Goal: Task Accomplishment & Management: Manage account settings

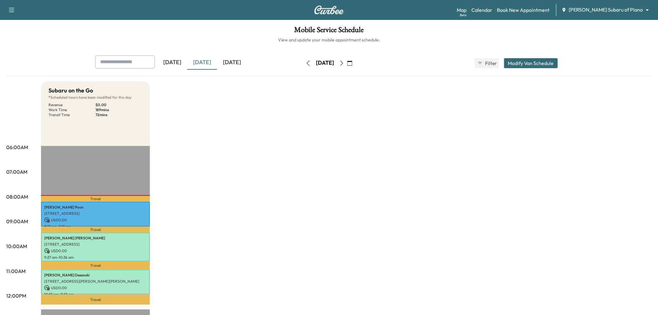
click at [240, 62] on div "[DATE]" at bounding box center [232, 62] width 30 height 14
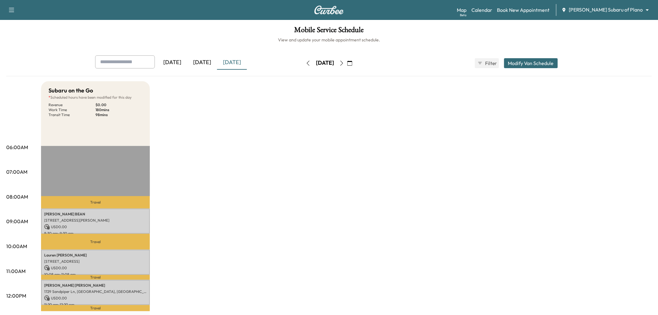
click at [537, 63] on button "Modify Van Schedule" at bounding box center [531, 63] width 54 height 10
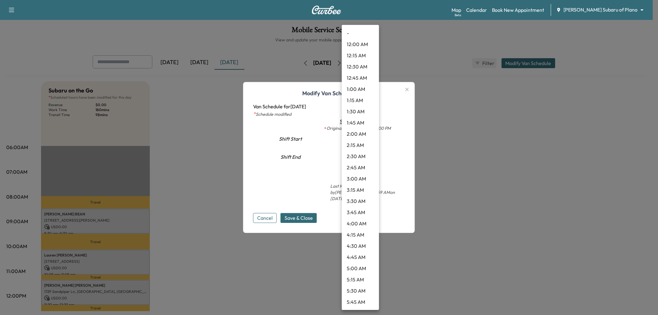
click at [359, 158] on body "Support Log Out Map Beta Calendar Book New Appointment [PERSON_NAME] Subaru of …" at bounding box center [329, 157] width 658 height 315
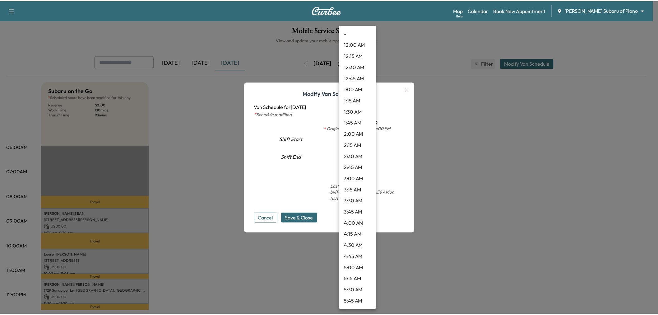
scroll to position [537, 0]
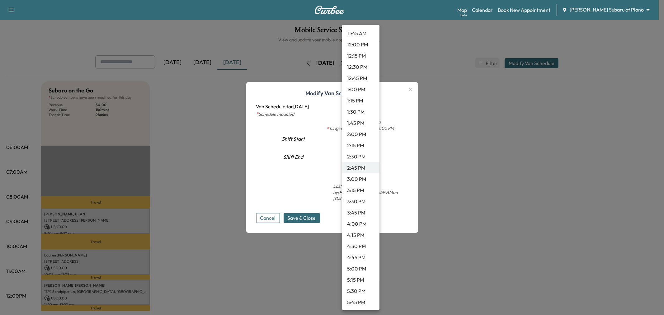
click at [362, 222] on li "4:00 PM" at bounding box center [360, 223] width 37 height 11
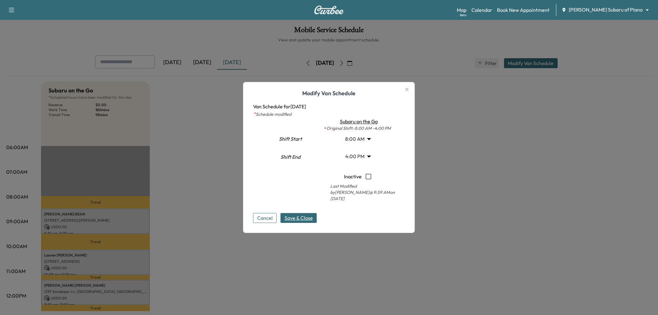
click at [289, 217] on span "Save & Close" at bounding box center [299, 217] width 28 height 7
click at [484, 217] on div at bounding box center [329, 157] width 658 height 315
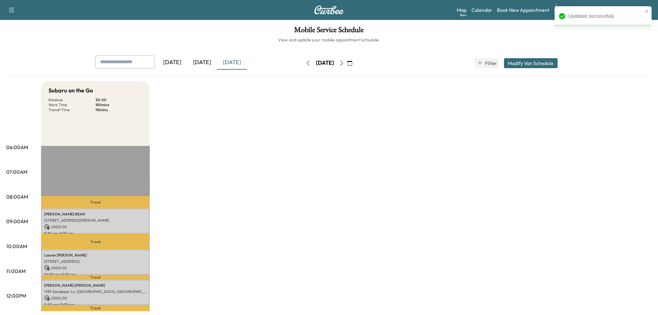
click at [477, 213] on div "Subaru on the Go Revenue $ 0.00 Work Time 180 mins Transit Time 98 mins Travel …" at bounding box center [346, 314] width 611 height 467
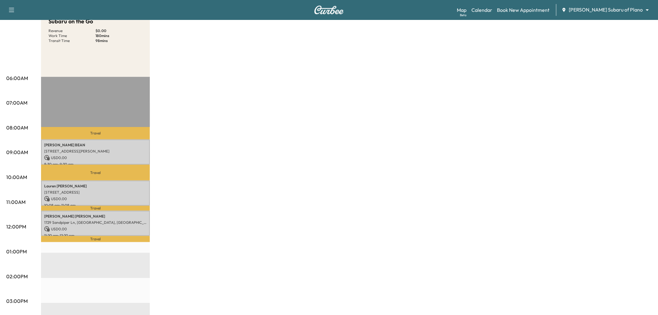
scroll to position [0, 0]
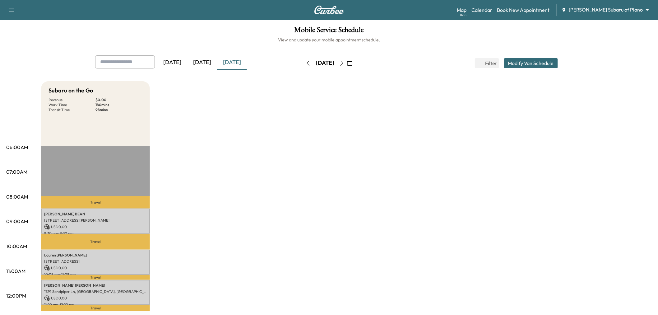
click at [344, 63] on icon "button" at bounding box center [342, 63] width 3 height 5
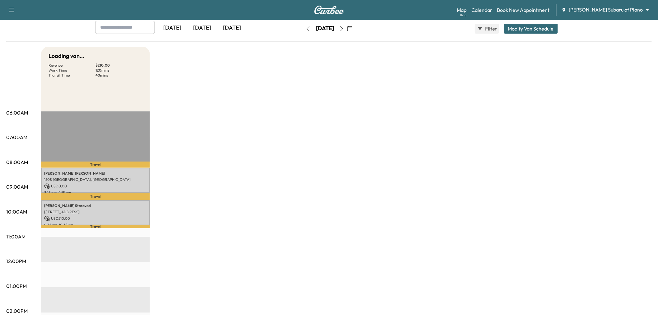
scroll to position [69, 0]
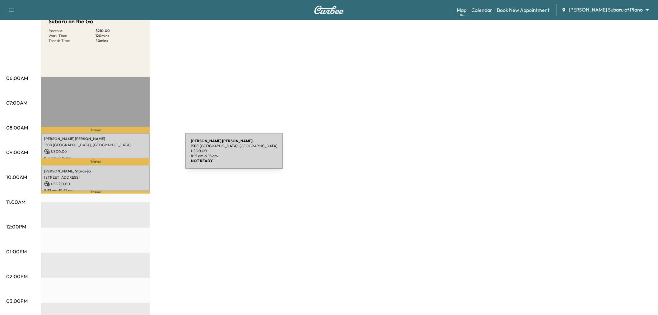
click at [130, 156] on p "8:15 am - 9:15 am" at bounding box center [95, 158] width 103 height 5
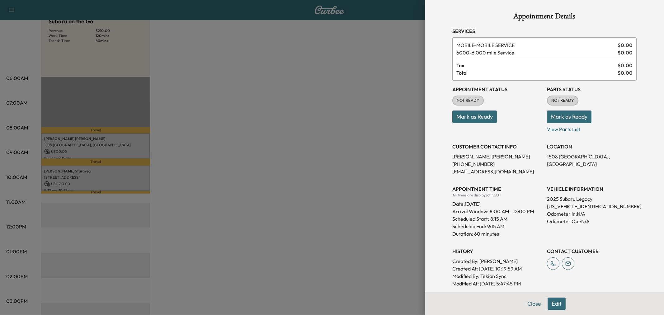
click at [125, 170] on div at bounding box center [332, 157] width 664 height 315
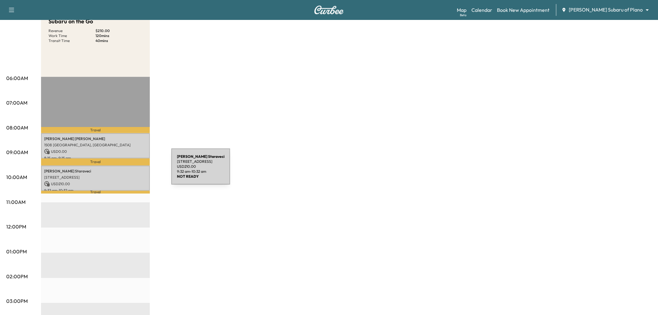
click at [125, 170] on p "[PERSON_NAME]" at bounding box center [95, 171] width 103 height 5
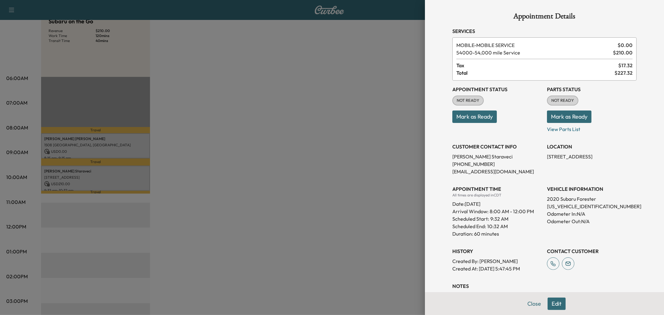
click at [125, 170] on div at bounding box center [332, 157] width 664 height 315
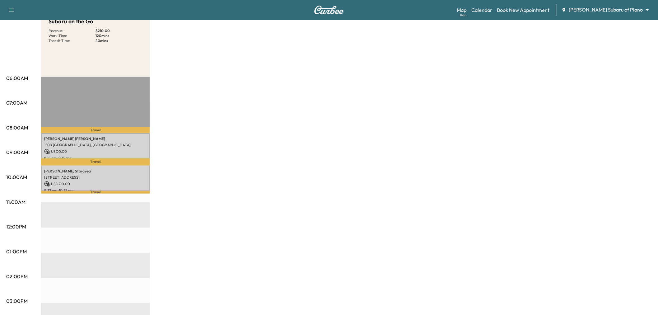
click at [196, 165] on div "Subaru on the Go Revenue $ 210.00 Work Time 120 mins Transit Time 40 mins Trave…" at bounding box center [346, 245] width 611 height 467
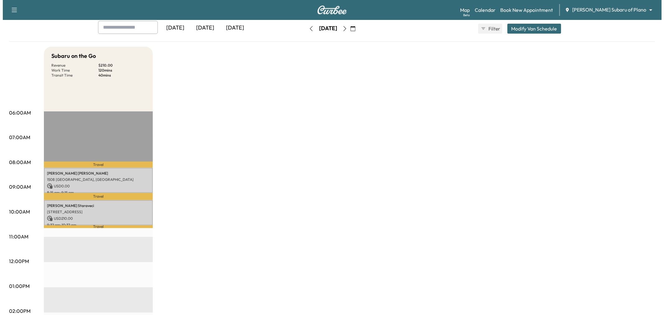
scroll to position [0, 0]
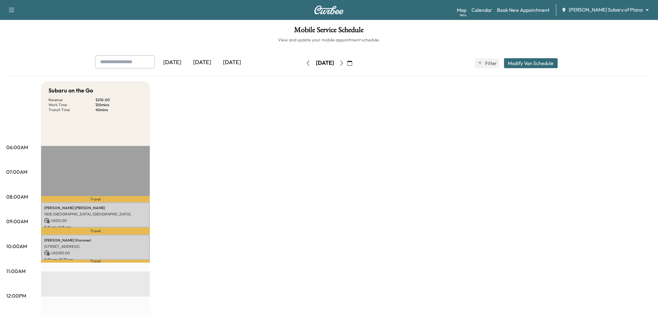
click at [206, 64] on div "[DATE]" at bounding box center [202, 62] width 30 height 14
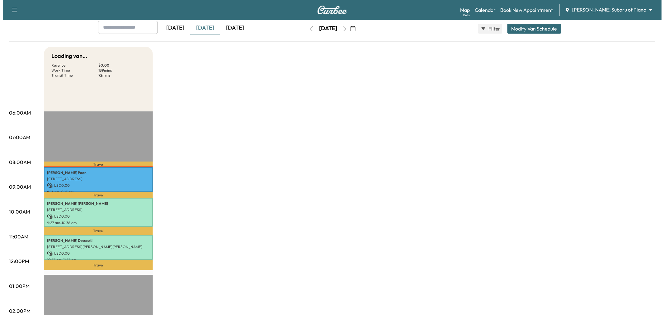
scroll to position [69, 0]
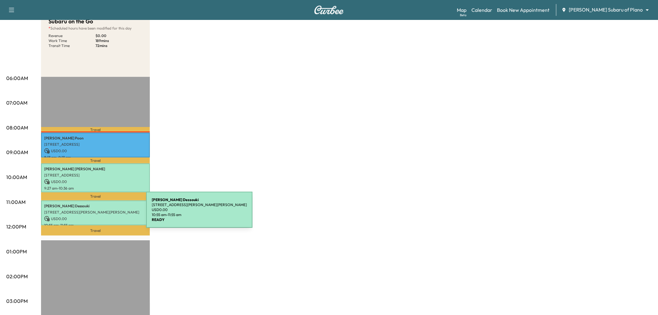
click at [100, 216] on p "USD 0.00" at bounding box center [95, 219] width 103 height 6
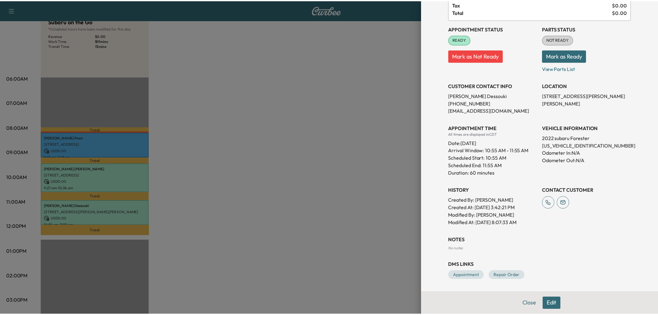
scroll to position [0, 0]
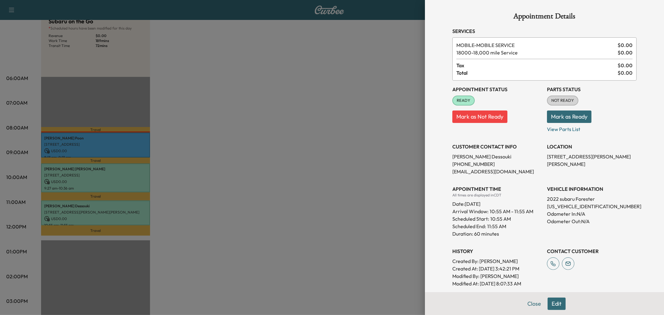
click at [253, 231] on div at bounding box center [332, 157] width 664 height 315
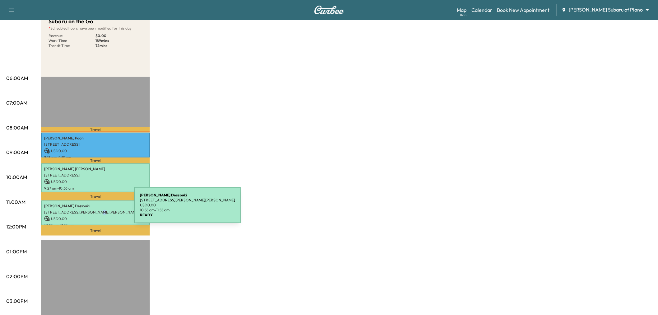
click at [92, 210] on p "[STREET_ADDRESS][PERSON_NAME][PERSON_NAME]" at bounding box center [95, 212] width 103 height 5
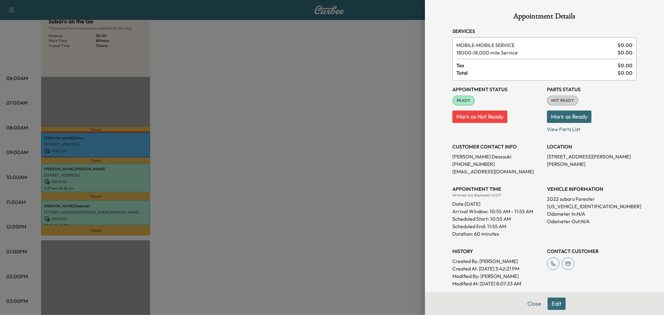
click at [467, 163] on p "[PHONE_NUMBER]" at bounding box center [497, 163] width 90 height 7
copy p "[PHONE_NUMBER]"
click at [452, 154] on p "[PERSON_NAME]" at bounding box center [497, 156] width 90 height 7
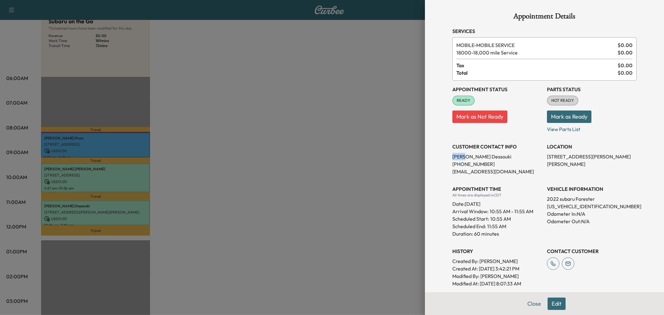
click at [452, 154] on p "[PERSON_NAME]" at bounding box center [497, 156] width 90 height 7
copy p "[PERSON_NAME]"
click at [561, 207] on p "[US_VEHICLE_IDENTIFICATION_NUMBER]" at bounding box center [592, 206] width 90 height 7
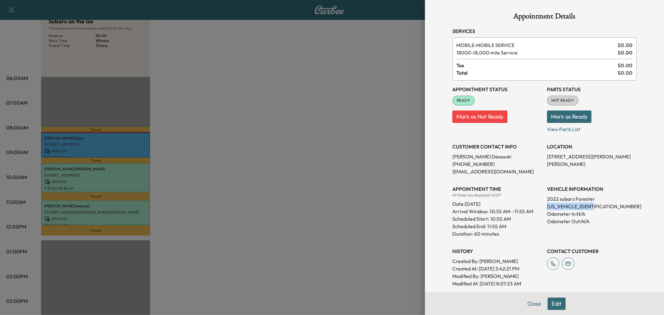
copy p "[US_VEHICLE_IDENTIFICATION_NUMBER]"
drag, startPoint x: 298, startPoint y: 197, endPoint x: 289, endPoint y: 201, distance: 9.2
click at [292, 201] on div at bounding box center [332, 157] width 664 height 315
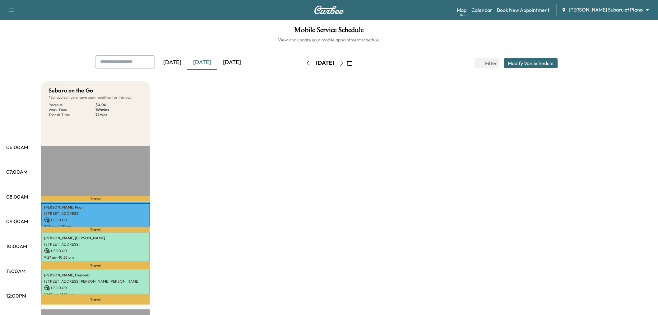
click at [344, 63] on icon "button" at bounding box center [341, 63] width 5 height 5
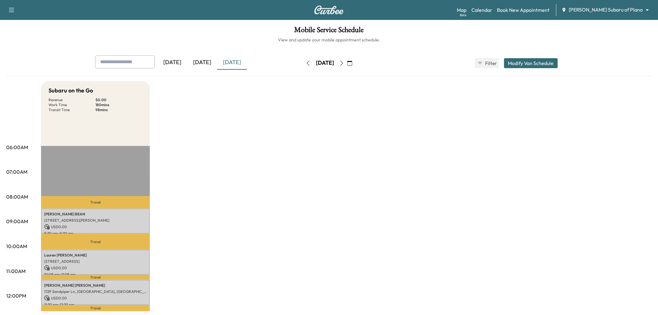
click at [203, 63] on div "[DATE]" at bounding box center [202, 62] width 30 height 14
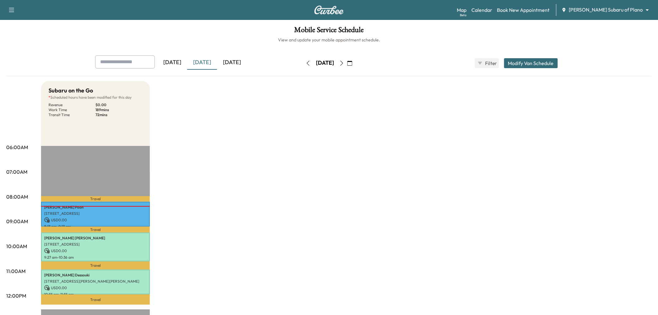
click at [237, 61] on div "[DATE]" at bounding box center [232, 62] width 30 height 14
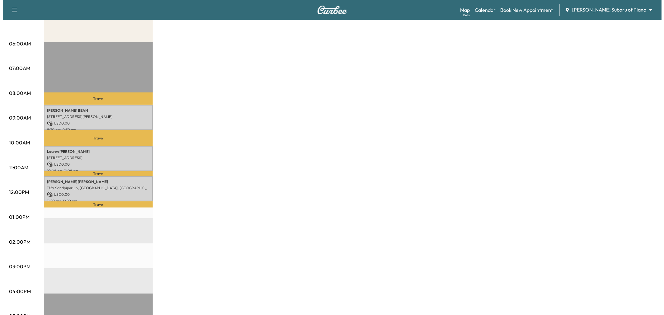
scroll to position [35, 0]
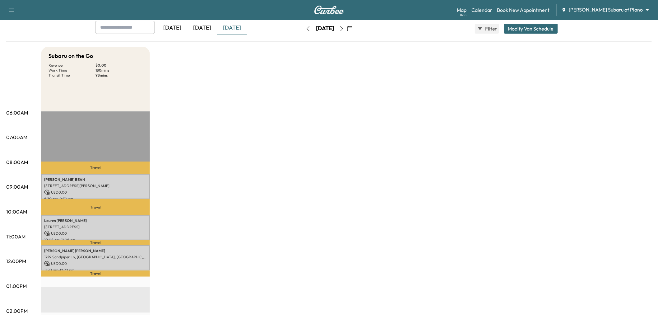
click at [524, 28] on button "Modify Van Schedule" at bounding box center [531, 29] width 54 height 10
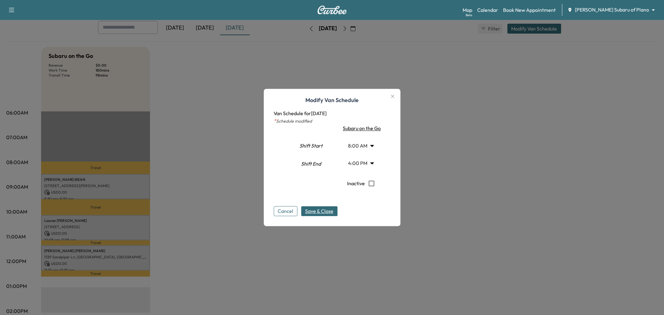
click at [358, 162] on body "Support Log Out Map Beta Calendar Book New Appointment [PERSON_NAME] Subaru of …" at bounding box center [332, 122] width 664 height 315
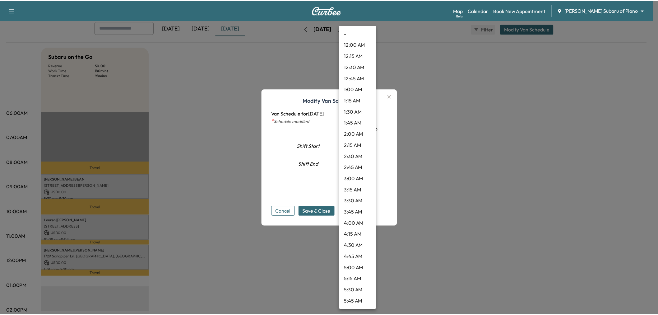
scroll to position [593, 0]
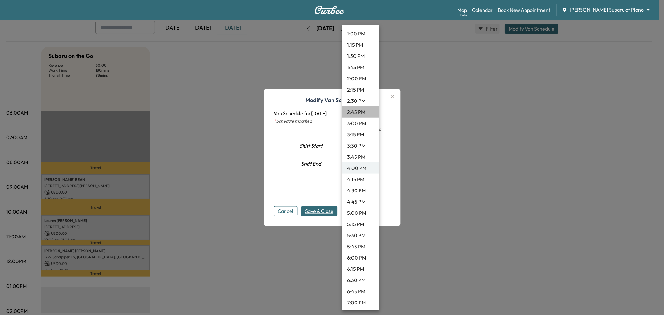
click at [360, 110] on li "2:45 PM" at bounding box center [360, 111] width 37 height 11
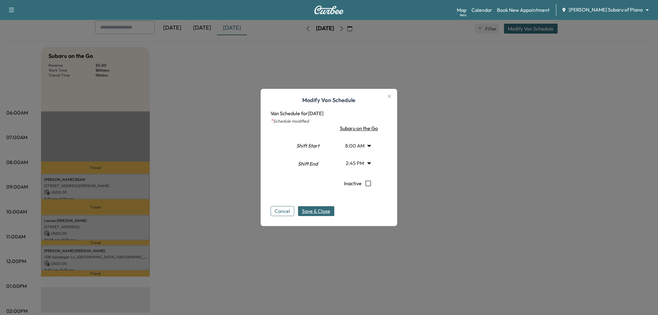
click at [328, 208] on span "Save & Close" at bounding box center [316, 211] width 28 height 7
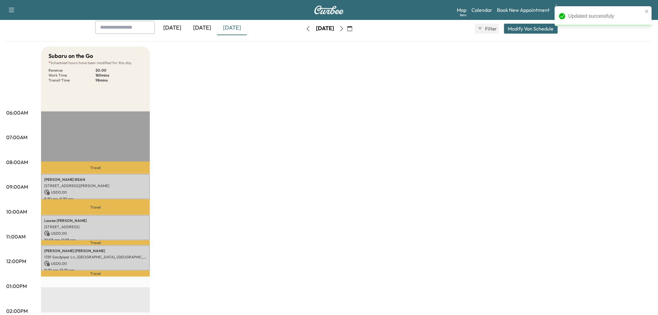
scroll to position [0, 0]
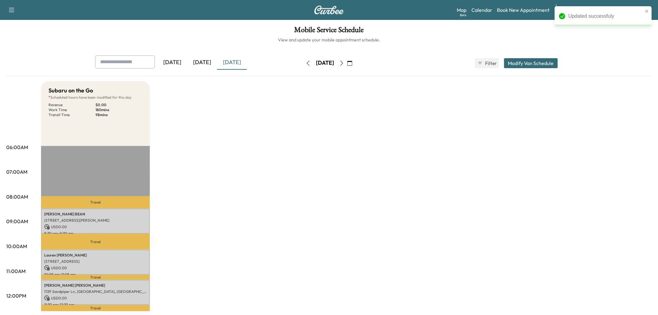
click at [344, 63] on icon "button" at bounding box center [341, 63] width 5 height 5
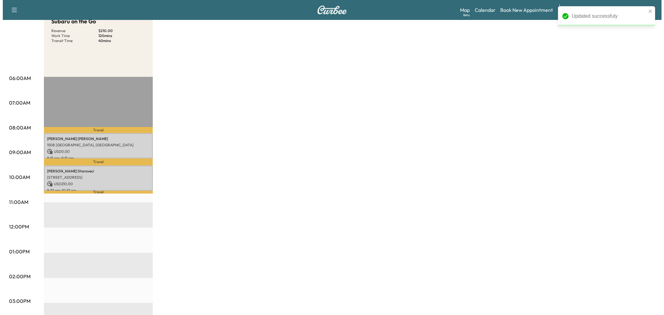
scroll to position [35, 0]
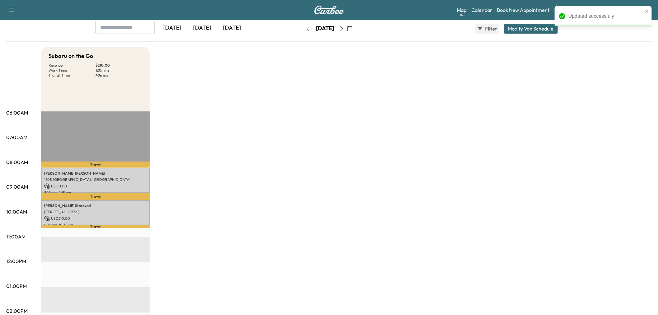
click at [515, 26] on button "Modify Van Schedule" at bounding box center [531, 29] width 54 height 10
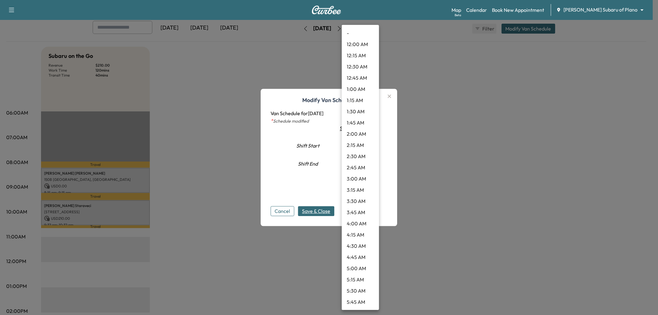
click at [362, 160] on body "Updated successfuly Support Log Out Map Beta Calendar Book New Appointment [PER…" at bounding box center [329, 122] width 658 height 315
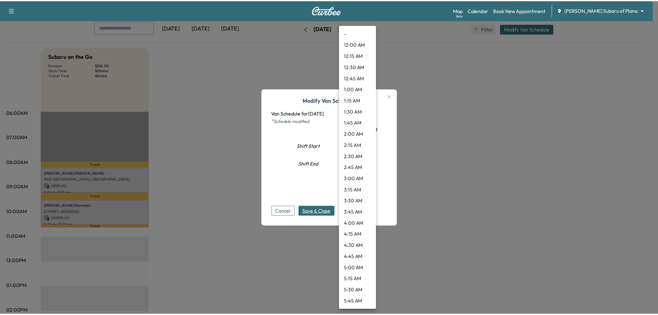
scroll to position [593, 0]
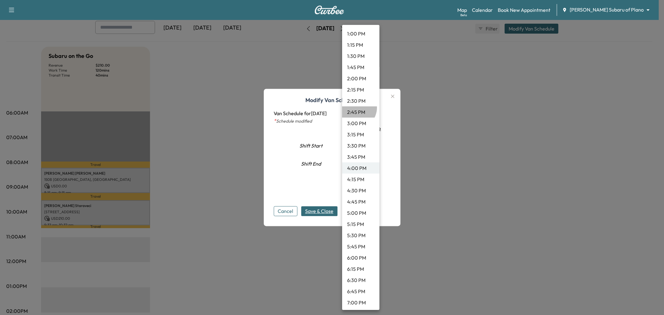
click at [355, 107] on li "2:45 PM" at bounding box center [360, 111] width 37 height 11
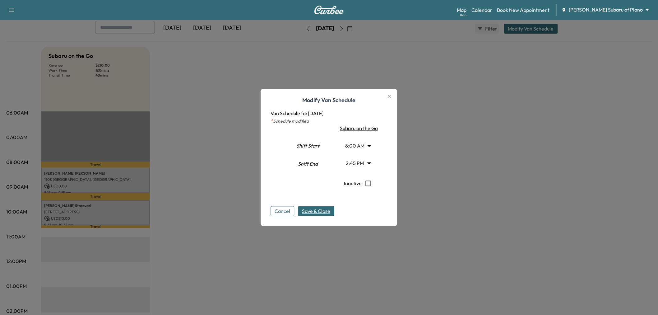
click at [331, 212] on span "Save & Close" at bounding box center [316, 211] width 28 height 7
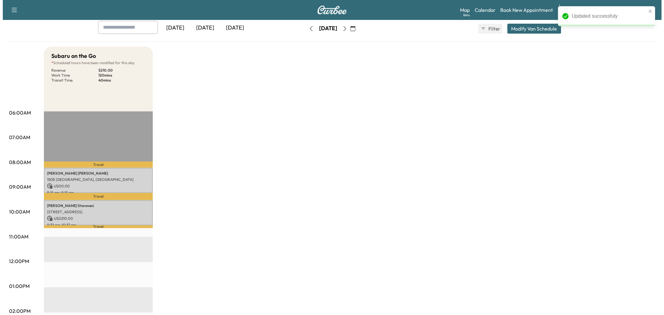
scroll to position [0, 0]
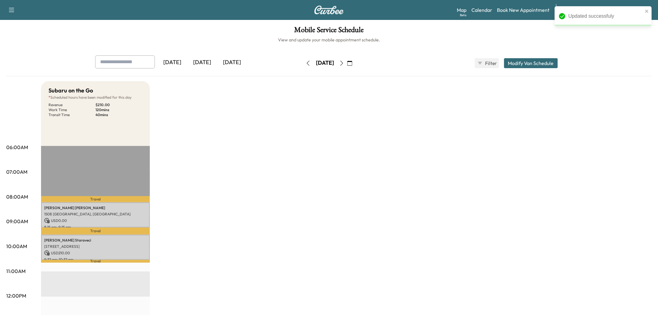
click at [306, 64] on icon "button" at bounding box center [308, 63] width 5 height 5
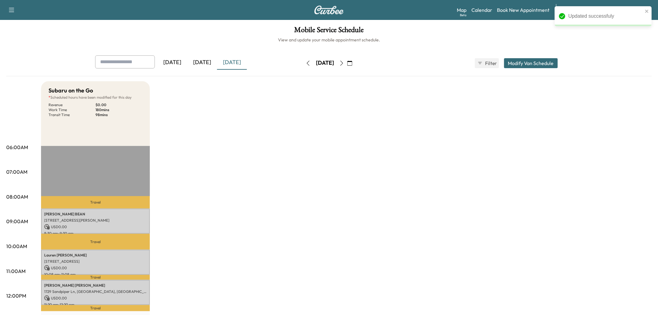
click at [533, 60] on button "Modify Van Schedule" at bounding box center [531, 63] width 54 height 10
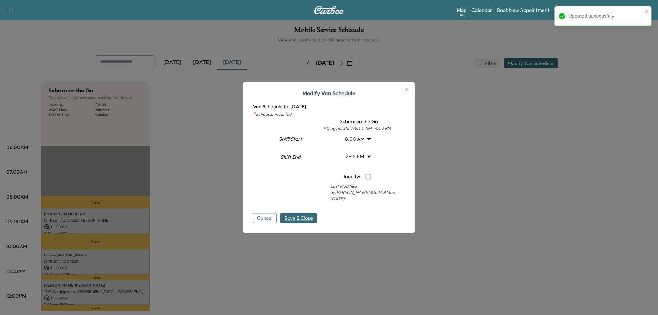
click at [363, 156] on body "Updated successfuly Support Log Out Map Beta Calendar Book New Appointment [PER…" at bounding box center [329, 157] width 658 height 315
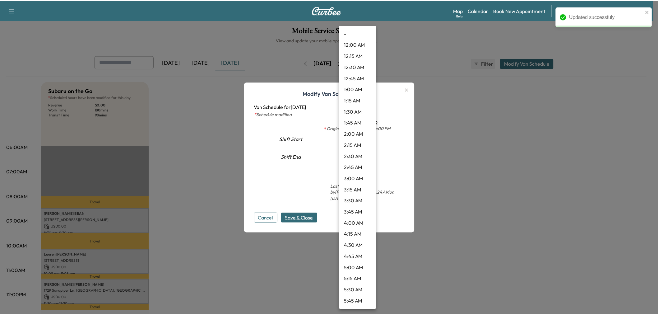
scroll to position [537, 0]
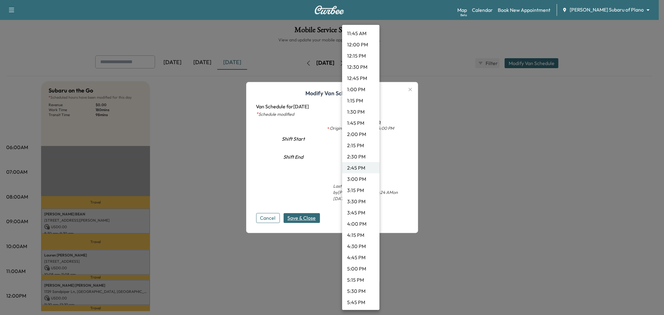
click at [359, 223] on li "4:00 PM" at bounding box center [360, 223] width 37 height 11
type input "**"
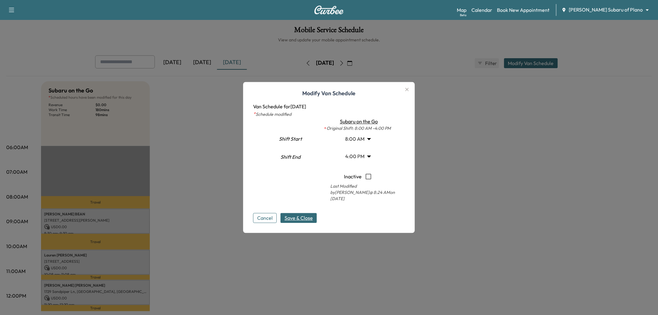
click at [307, 207] on div "Cancel Save & Close" at bounding box center [329, 213] width 152 height 20
click at [303, 217] on span "Save & Close" at bounding box center [299, 217] width 28 height 7
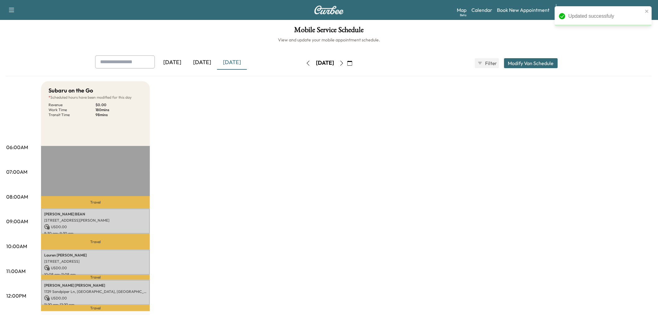
click at [475, 190] on div "Subaru on the Go * Scheduled hours have been modified for this day Revenue $ 0.…" at bounding box center [346, 314] width 611 height 467
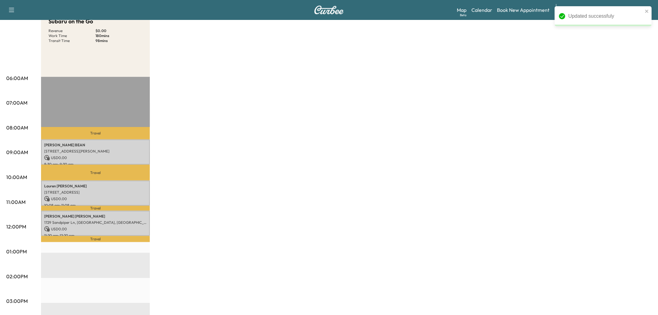
scroll to position [0, 0]
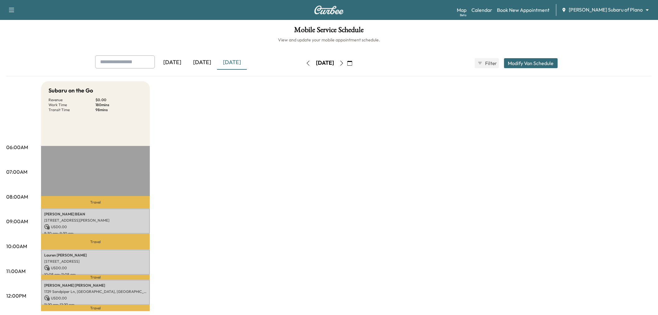
click at [396, 161] on div "Subaru on the Go Revenue $ 0.00 Work Time 180 mins Transit Time 98 mins Travel …" at bounding box center [346, 314] width 611 height 467
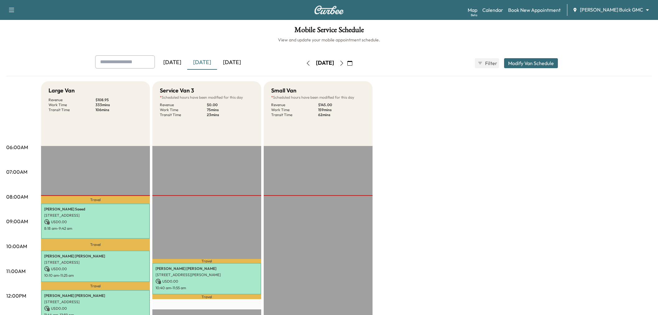
scroll to position [35, 0]
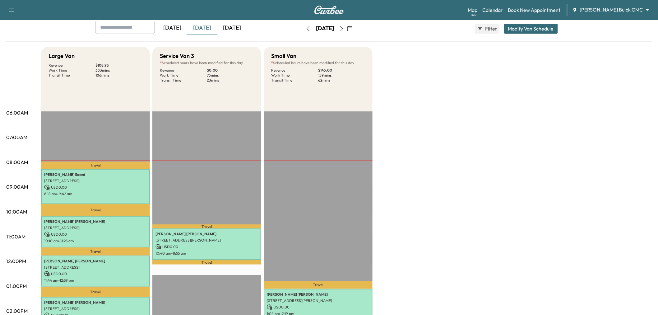
click at [231, 27] on div "[DATE]" at bounding box center [232, 28] width 30 height 14
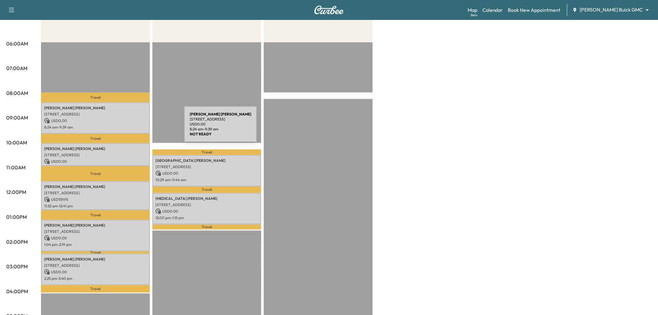
scroll to position [69, 0]
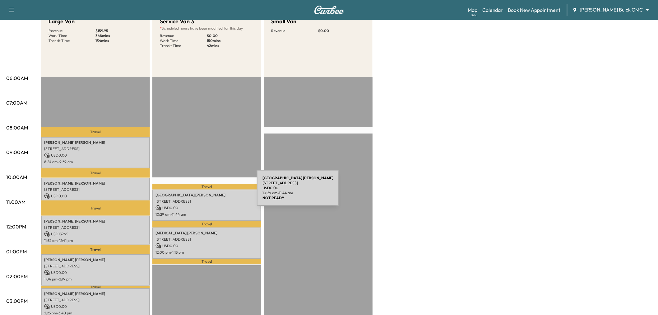
click at [227, 205] on p "USD 0.00" at bounding box center [207, 208] width 103 height 6
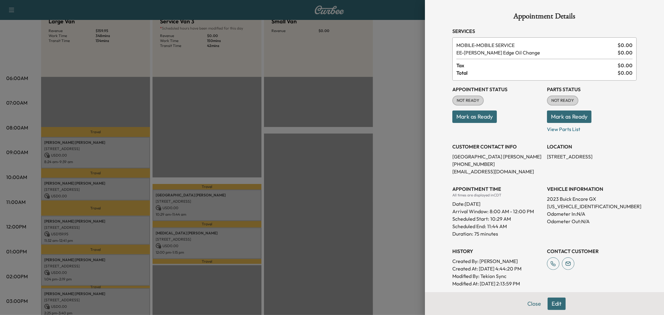
click at [227, 205] on div at bounding box center [332, 157] width 664 height 315
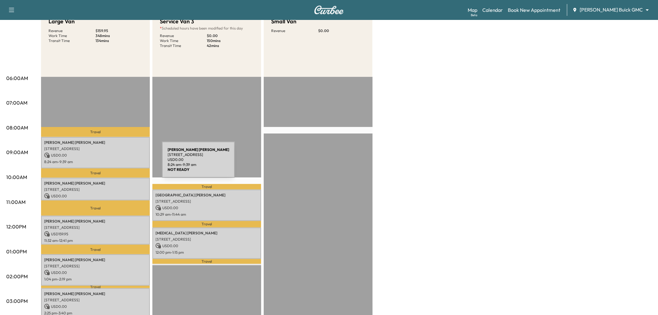
click at [115, 159] on p "8:24 am - 9:39 am" at bounding box center [95, 161] width 103 height 5
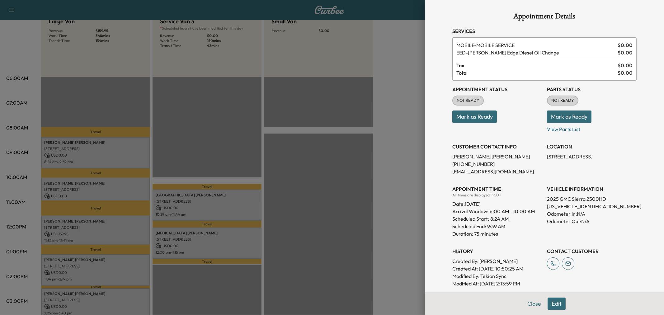
click at [123, 160] on div at bounding box center [332, 157] width 664 height 315
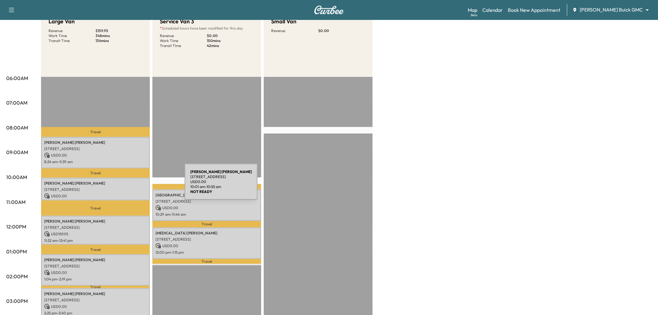
click at [138, 187] on p "2321 HAMPTON DR, LITTLE ELM, TX 75068, USA" at bounding box center [95, 189] width 103 height 5
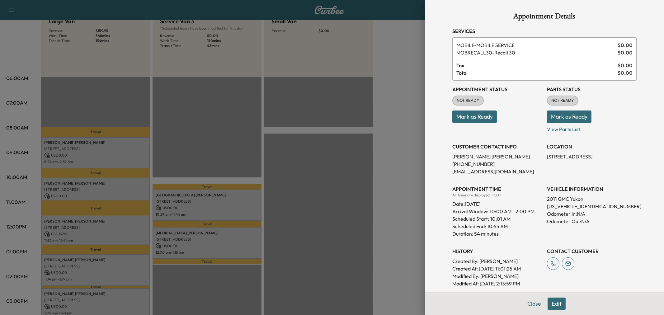
click at [138, 185] on div at bounding box center [332, 157] width 664 height 315
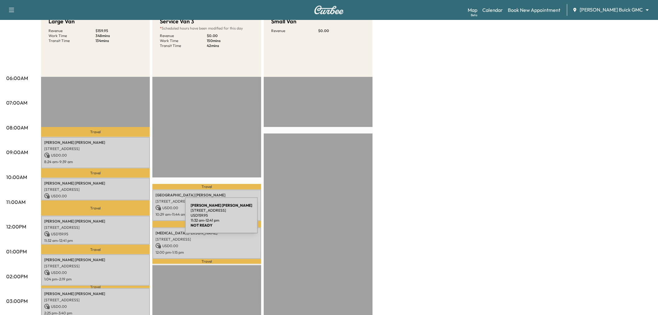
click at [138, 219] on p "William Mcgee" at bounding box center [95, 221] width 103 height 5
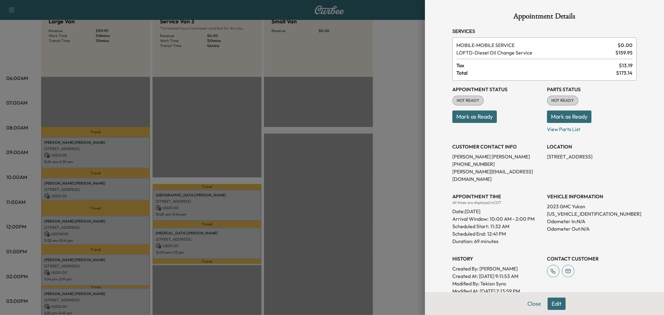
click at [138, 219] on div at bounding box center [332, 157] width 664 height 315
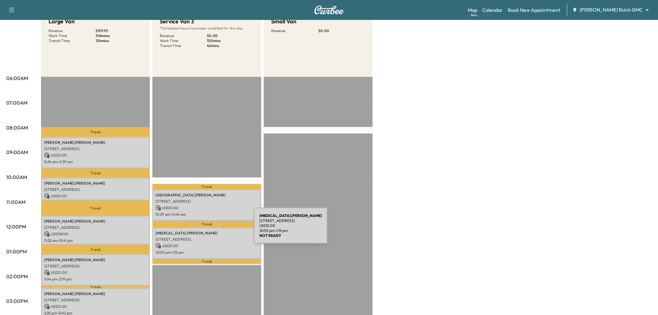
click at [207, 231] on p "Kineret Cohen" at bounding box center [207, 233] width 103 height 5
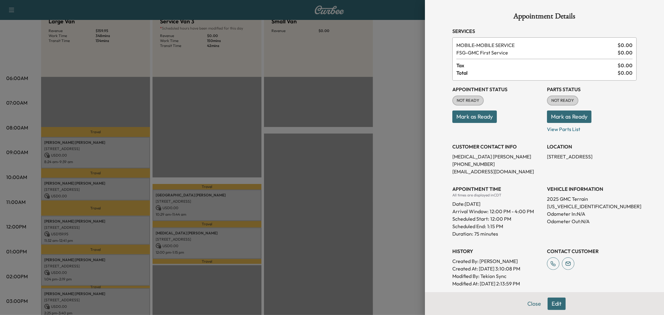
click at [207, 229] on div at bounding box center [332, 157] width 664 height 315
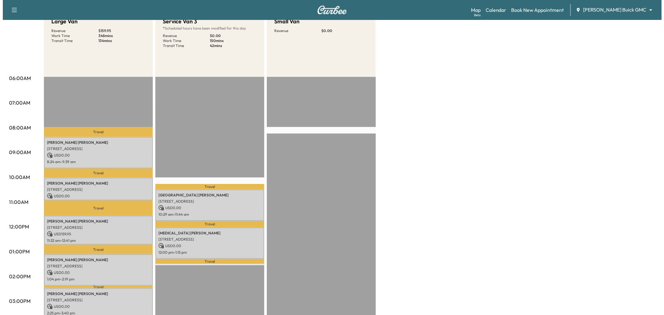
scroll to position [0, 0]
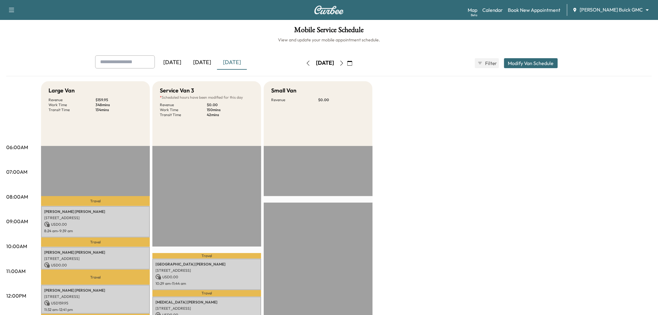
click at [530, 64] on button "Modify Van Schedule" at bounding box center [531, 63] width 54 height 10
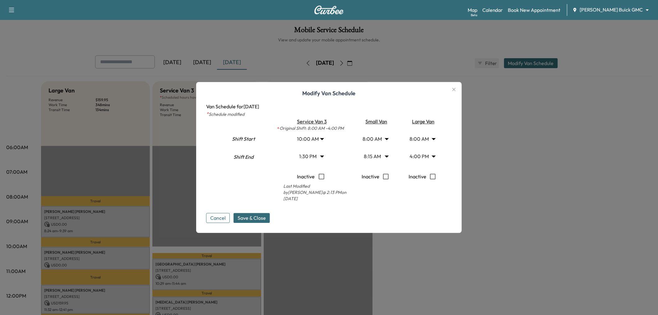
click at [423, 159] on body "Support Log Out Map Beta Calendar Book New Appointment Ewing Buick GMC ********…" at bounding box center [329, 157] width 658 height 315
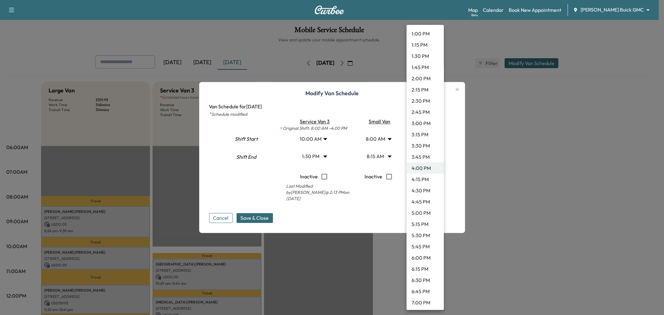
scroll to position [559, 0]
click at [428, 111] on li "2:00 PM" at bounding box center [424, 112] width 37 height 11
type input "**"
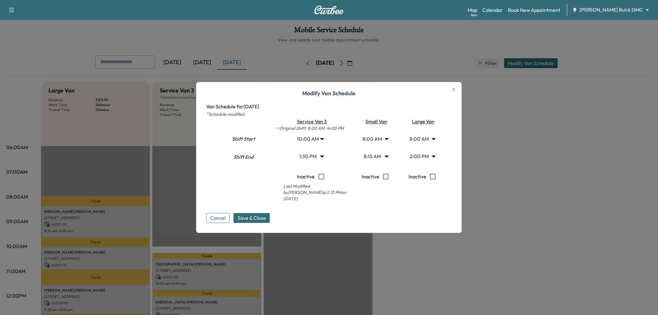
click at [309, 140] on body "Support Log Out Map Beta Calendar Book New Appointment Ewing Buick GMC ********…" at bounding box center [329, 157] width 658 height 315
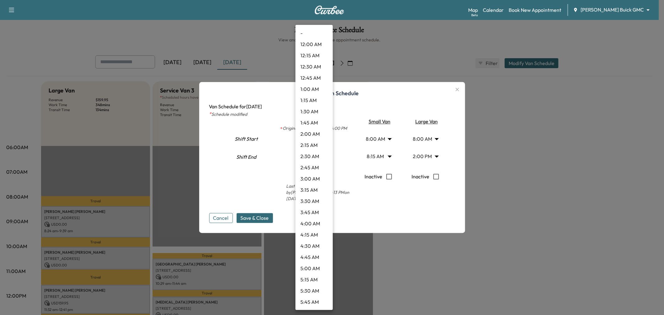
scroll to position [325, 0]
click at [311, 190] on li "10:30 AM" at bounding box center [313, 190] width 37 height 11
type input "****"
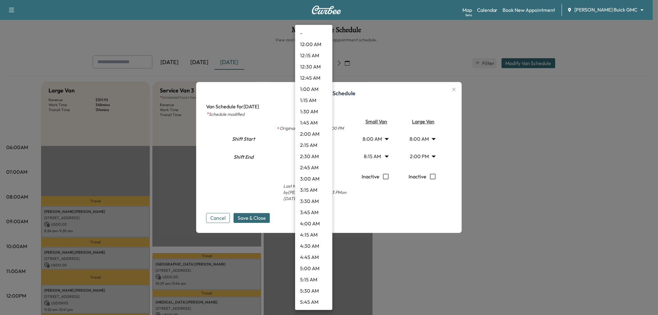
click at [309, 164] on body "Support Log Out Map Beta Calendar Book New Appointment Ewing Buick GMC ********…" at bounding box center [329, 157] width 658 height 315
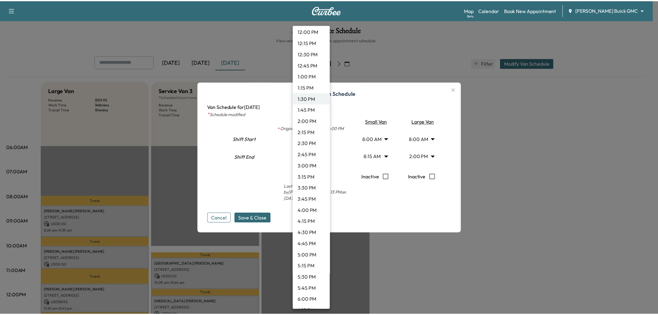
scroll to position [620, 0]
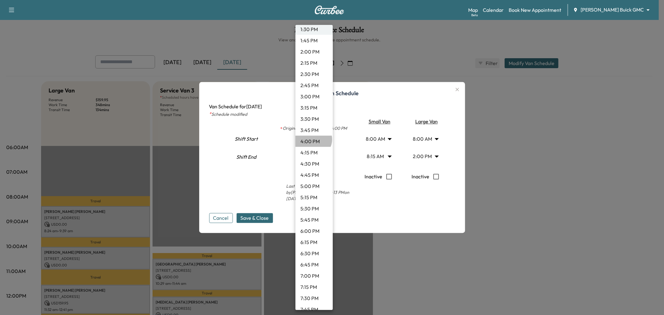
click at [313, 139] on li "4:00 PM" at bounding box center [313, 141] width 37 height 11
type input "**"
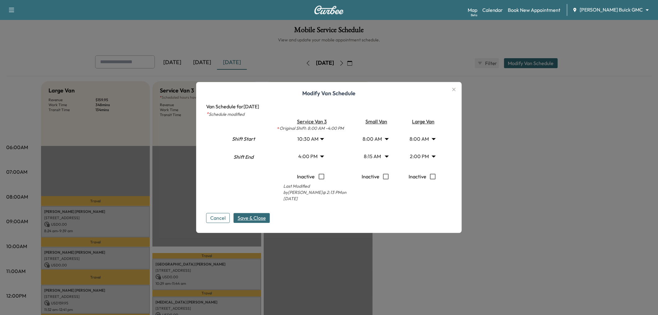
click at [268, 213] on button "Save & Close" at bounding box center [252, 218] width 36 height 10
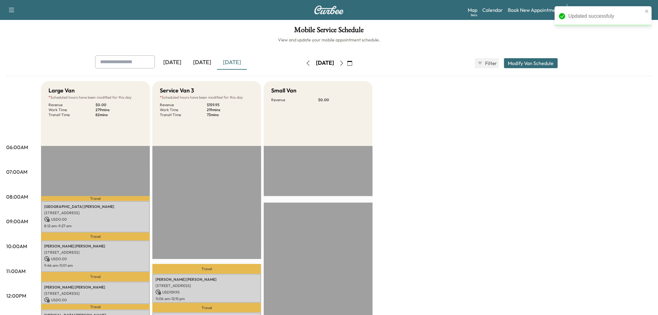
click at [408, 213] on div "Large Van * Scheduled hours have been modified for this day Revenue $ 0.00 Work…" at bounding box center [346, 314] width 611 height 467
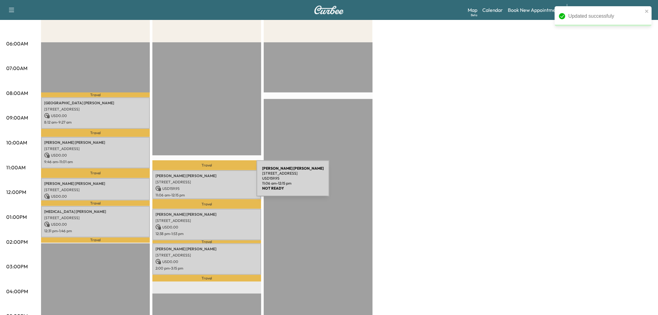
click at [210, 182] on p "3520 Oak Lawn Ave, Dallas, TX 75219, USA" at bounding box center [207, 182] width 103 height 5
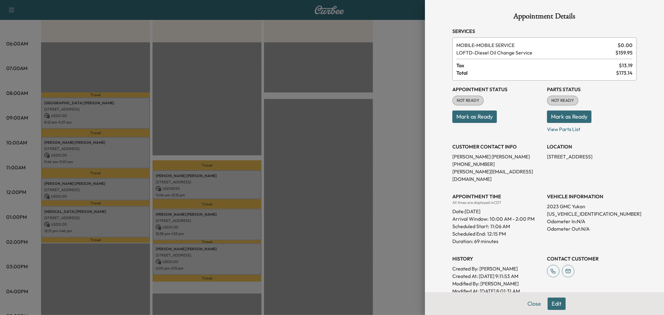
click at [222, 217] on div at bounding box center [332, 157] width 664 height 315
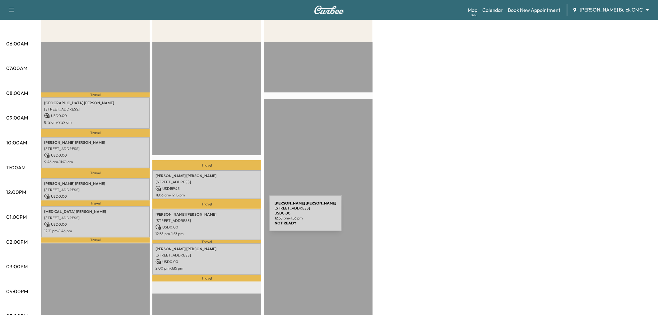
click at [222, 218] on p "16060 Longvista Dr, Dallas, TX 75248, USA" at bounding box center [207, 220] width 103 height 5
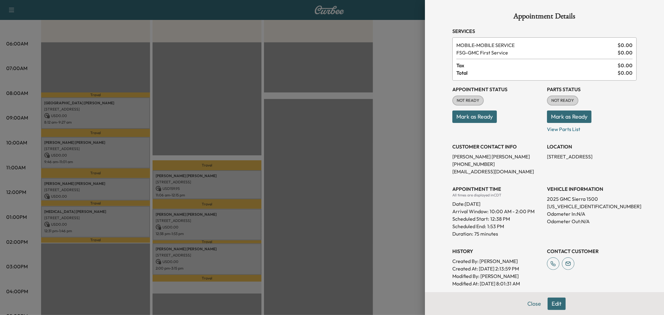
click at [227, 227] on div at bounding box center [332, 157] width 664 height 315
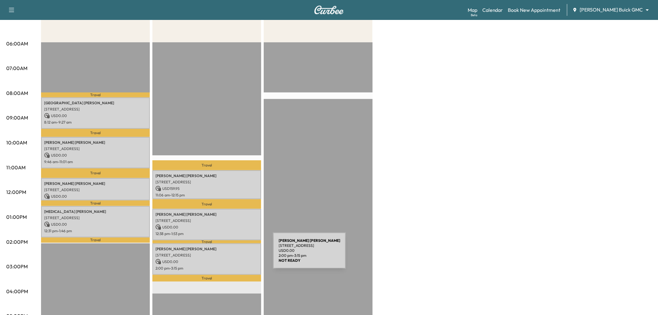
click at [227, 254] on p "7664 Indian Springs Road, Dallas, TX 75248, US" at bounding box center [207, 255] width 103 height 5
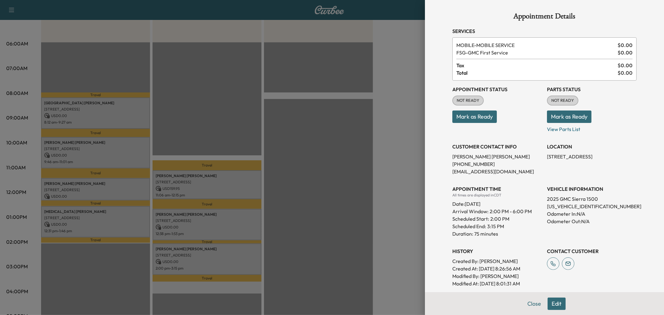
click at [227, 254] on div at bounding box center [332, 157] width 664 height 315
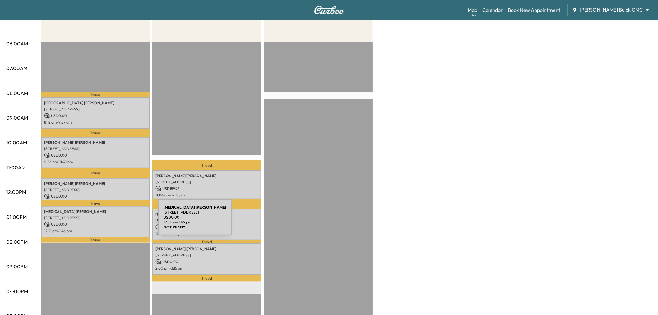
click at [111, 222] on p "USD 0.00" at bounding box center [95, 225] width 103 height 6
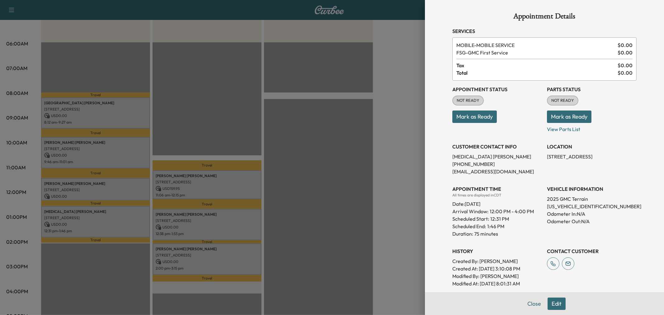
click at [113, 217] on div at bounding box center [332, 157] width 664 height 315
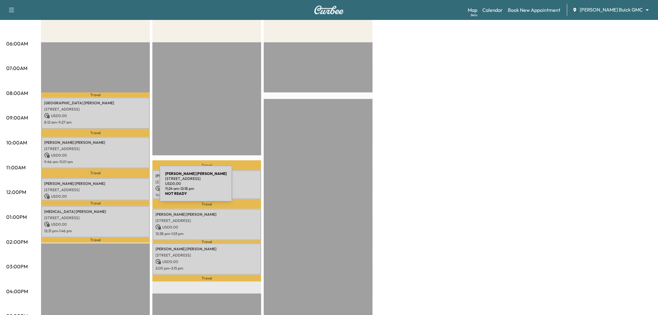
click at [113, 187] on p "2321 HAMPTON DR, LITTLE ELM, TX 75068, USA" at bounding box center [95, 189] width 103 height 5
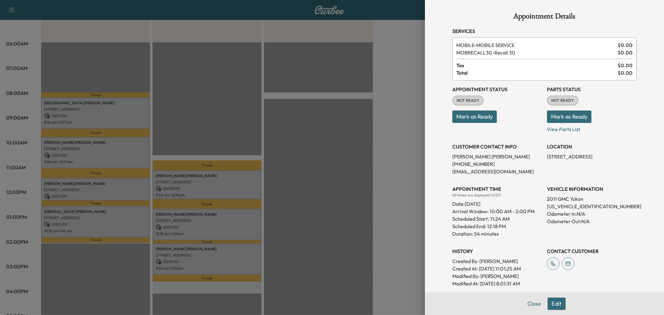
click at [114, 187] on div at bounding box center [332, 157] width 664 height 315
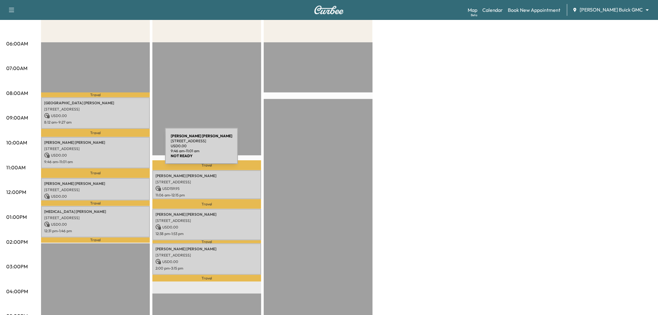
click at [119, 150] on div "Kyle Roberts 1640 Kingsbridge Ln, Prosper, TX 75078, USA USD 0.00 9:46 am - 11:…" at bounding box center [95, 152] width 109 height 31
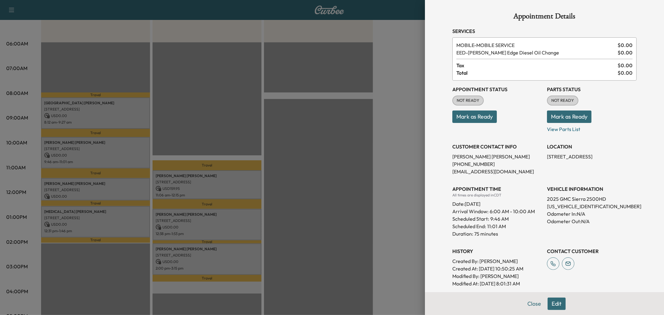
click at [119, 150] on div at bounding box center [332, 157] width 664 height 315
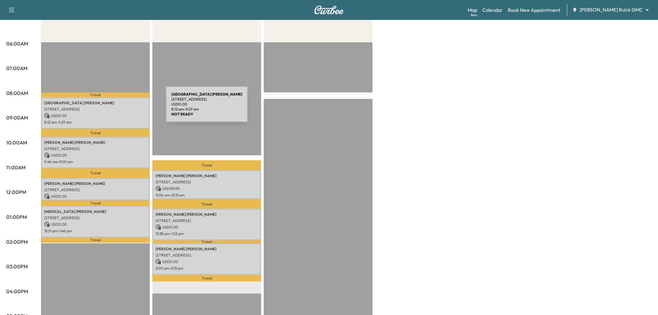
click at [119, 108] on p "6973 Bridge View Dr, Frisco, TX 75034, USA" at bounding box center [95, 109] width 103 height 5
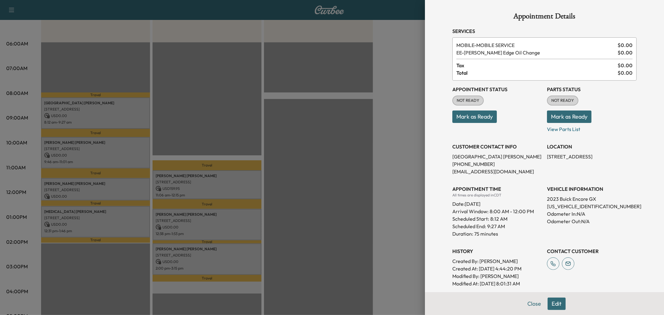
click at [119, 108] on div at bounding box center [332, 157] width 664 height 315
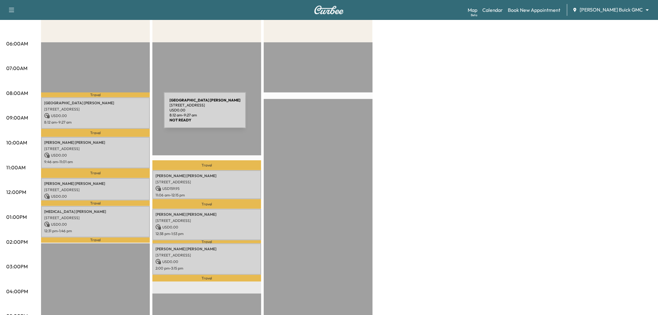
click at [118, 115] on p "USD 0.00" at bounding box center [95, 116] width 103 height 6
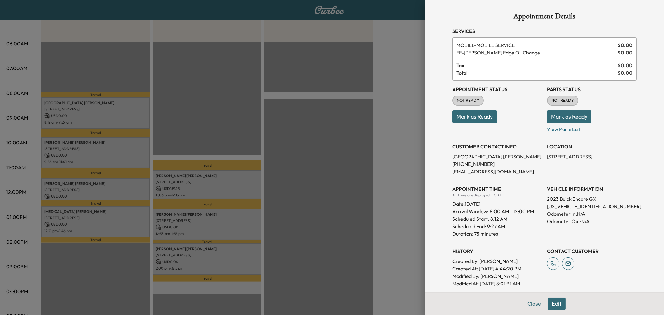
click at [118, 115] on div at bounding box center [332, 157] width 664 height 315
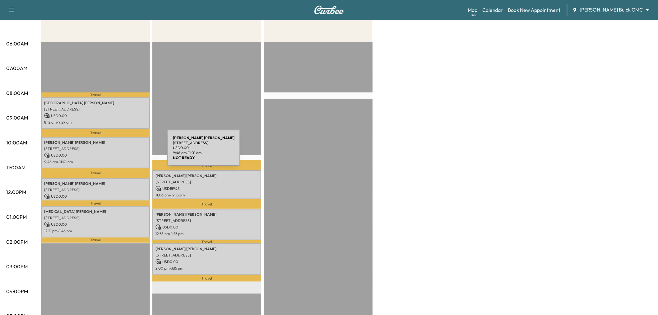
click at [121, 152] on p "USD 0.00" at bounding box center [95, 155] width 103 height 6
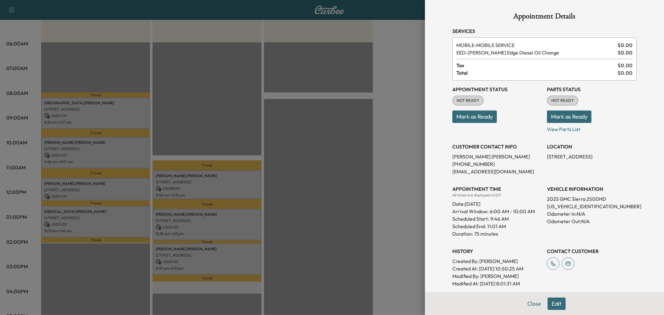
click at [121, 152] on div at bounding box center [332, 157] width 664 height 315
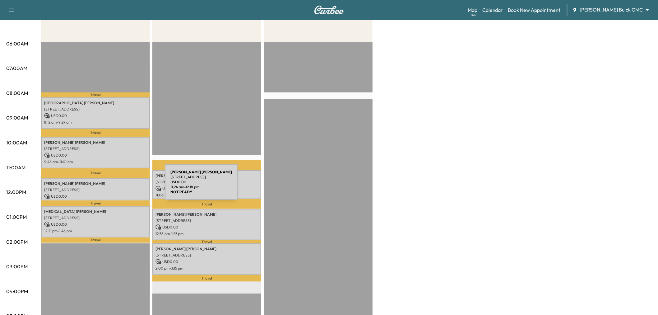
click at [118, 187] on p "2321 HAMPTON DR, LITTLE ELM, TX 75068, USA" at bounding box center [95, 189] width 103 height 5
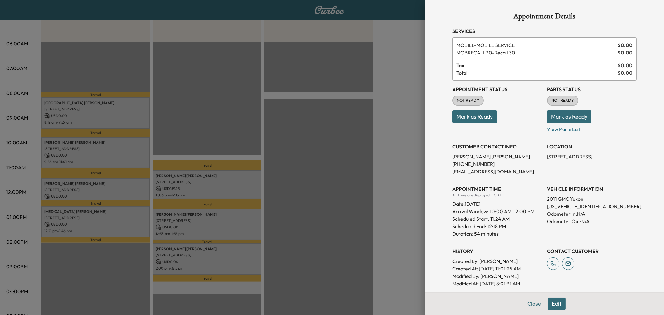
click at [118, 186] on div at bounding box center [332, 157] width 664 height 315
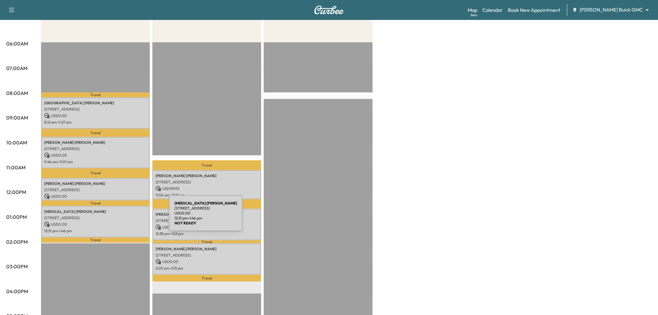
click at [123, 218] on div "Kineret Cohen 5428 Big River Dr, The Colony, TX 75056, USA USD 0.00 12:31 pm - …" at bounding box center [95, 221] width 109 height 31
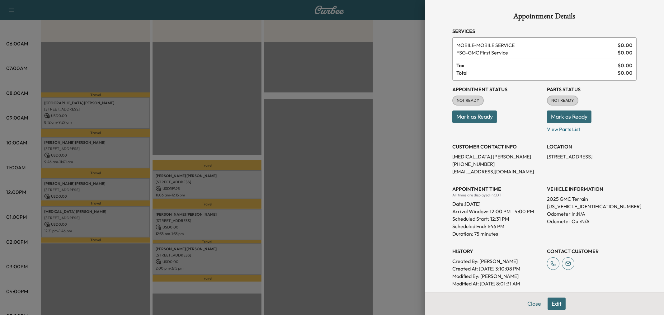
click at [123, 218] on div at bounding box center [332, 157] width 664 height 315
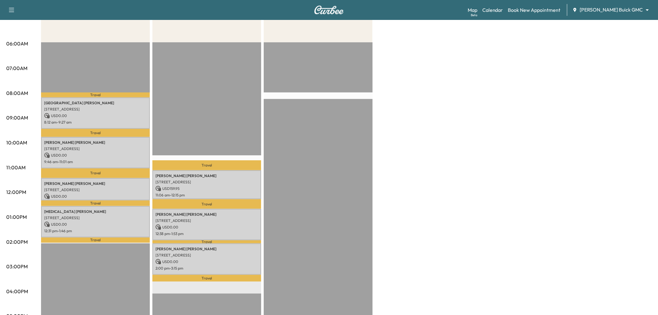
click at [431, 194] on div "Large Van * Scheduled hours have been modified for this day Revenue $ 0.00 Work…" at bounding box center [346, 211] width 611 height 467
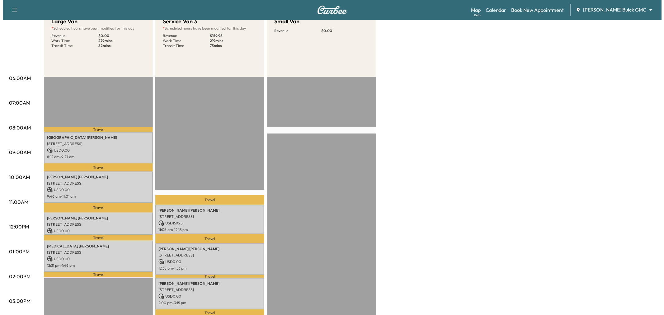
scroll to position [35, 0]
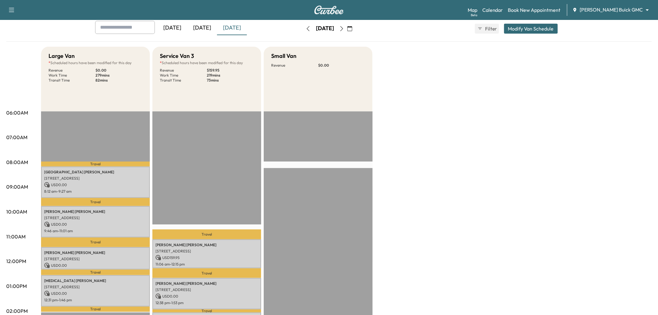
click at [530, 31] on button "Modify Van Schedule" at bounding box center [531, 29] width 54 height 10
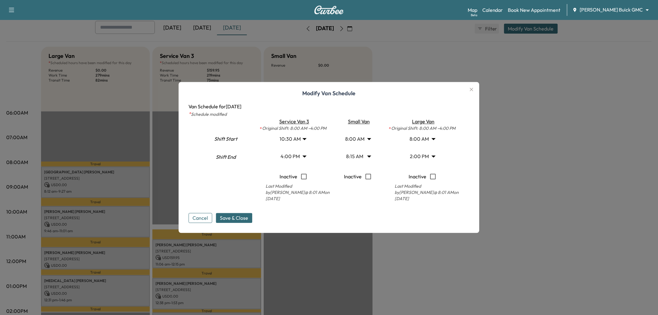
click at [423, 140] on body "Support Log Out Map Beta Calendar Book New Appointment Ewing Buick GMC ********…" at bounding box center [329, 122] width 658 height 315
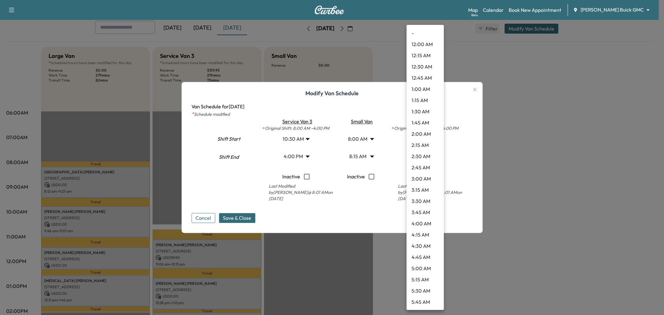
scroll to position [235, 0]
click at [423, 179] on li "8:15 AM" at bounding box center [424, 178] width 37 height 11
type input "****"
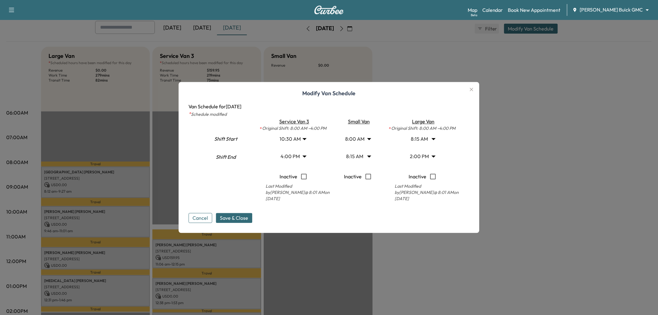
click at [429, 156] on body "Support Log Out Map Beta Calendar Book New Appointment Ewing Buick GMC ********…" at bounding box center [329, 122] width 658 height 315
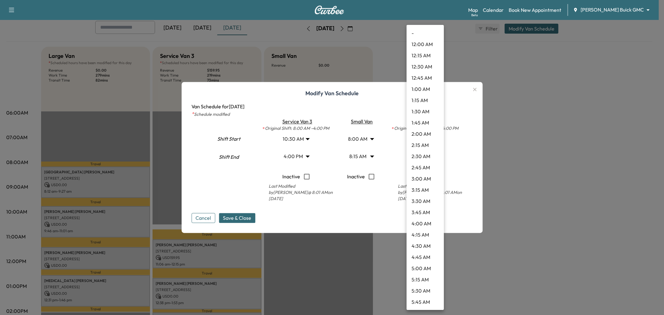
scroll to position [503, 0]
click at [424, 176] on li "2:15 PM" at bounding box center [424, 179] width 37 height 11
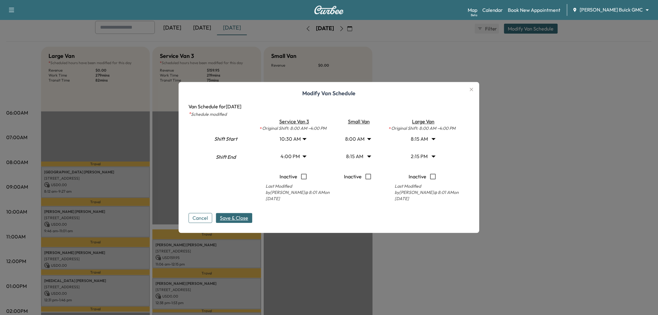
click at [244, 218] on span "Save & Close" at bounding box center [234, 217] width 28 height 7
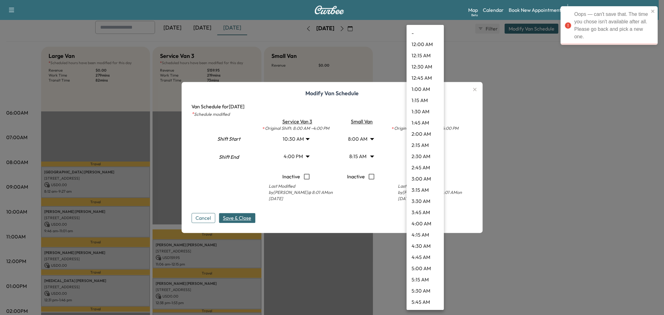
click at [417, 155] on body "Oops — can't save that. The time you chose isn't available after all. Please go…" at bounding box center [332, 122] width 664 height 315
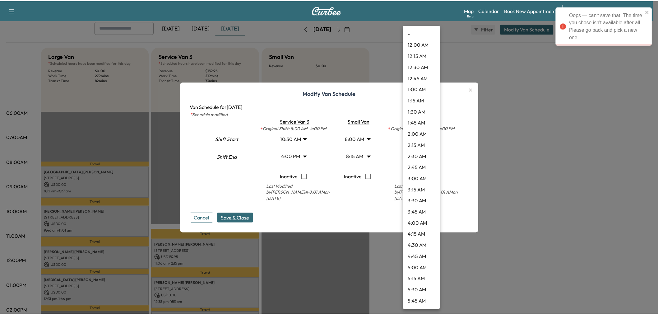
scroll to position [515, 0]
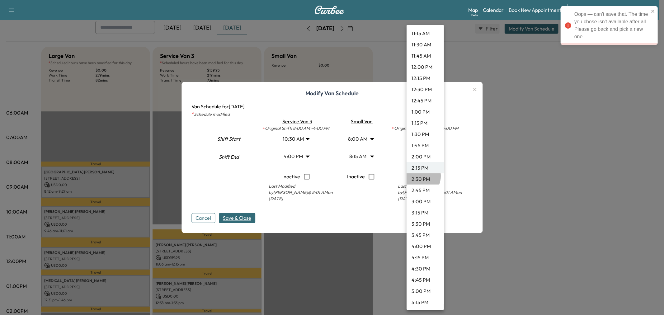
click at [418, 176] on li "2:30 PM" at bounding box center [424, 178] width 37 height 11
type input "****"
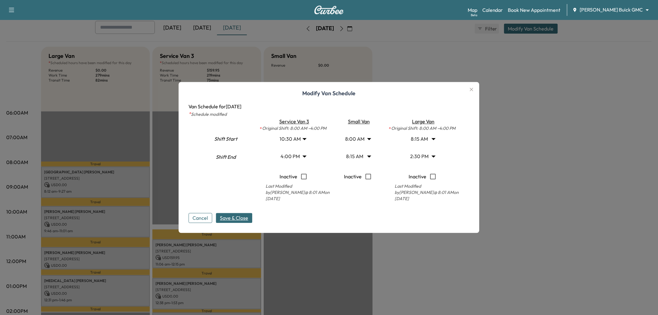
click at [239, 220] on span "Save & Close" at bounding box center [234, 217] width 28 height 7
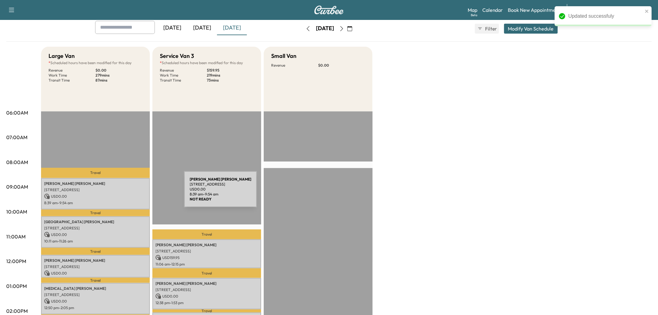
scroll to position [69, 0]
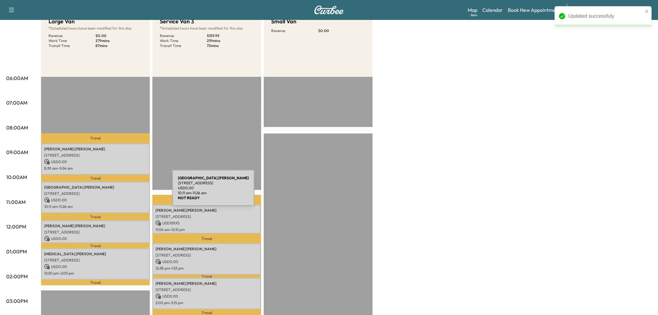
click at [107, 161] on p "USD 0.00" at bounding box center [95, 162] width 103 height 6
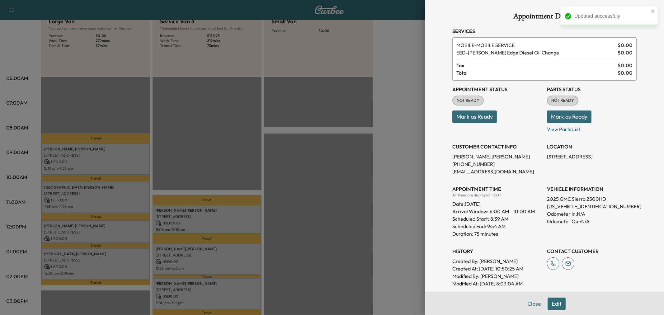
click at [108, 165] on div at bounding box center [332, 157] width 664 height 315
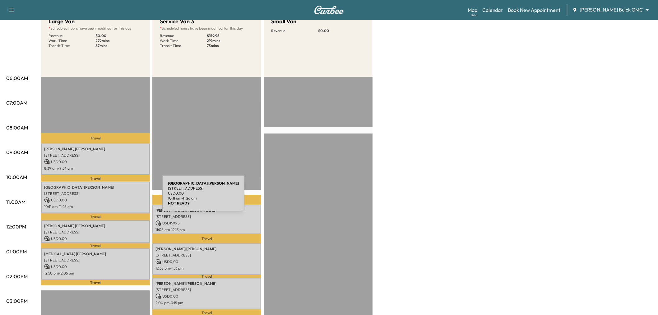
click at [116, 197] on p "USD 0.00" at bounding box center [95, 200] width 103 height 6
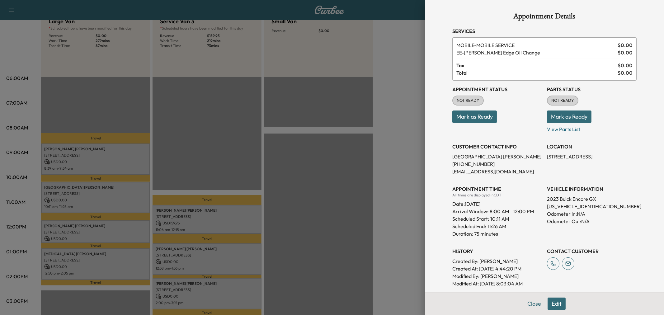
click at [116, 197] on div at bounding box center [332, 157] width 664 height 315
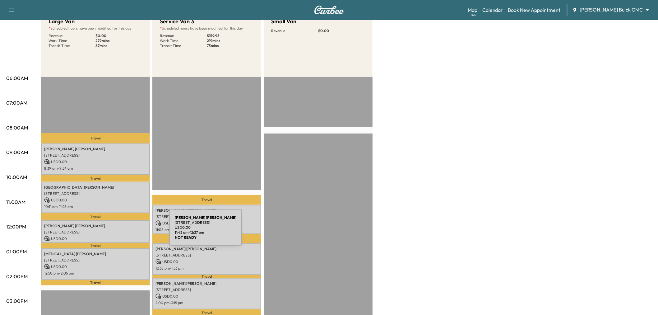
click at [123, 231] on p "2321 HAMPTON DR, LITTLE ELM, TX 75068, USA" at bounding box center [95, 232] width 103 height 5
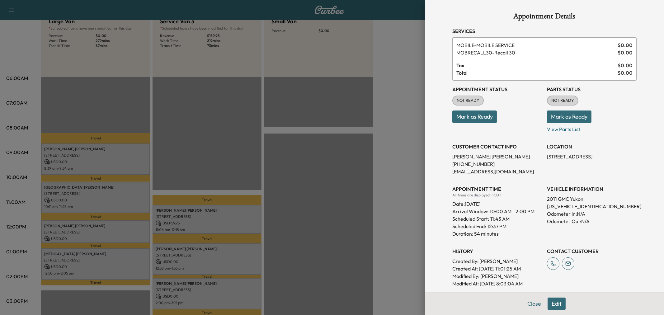
click at [123, 231] on div at bounding box center [332, 157] width 664 height 315
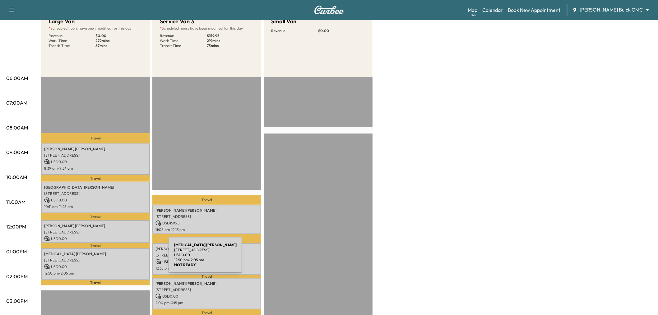
click at [122, 259] on p "5428 Big River Dr, The Colony, TX 75056, USA" at bounding box center [95, 260] width 103 height 5
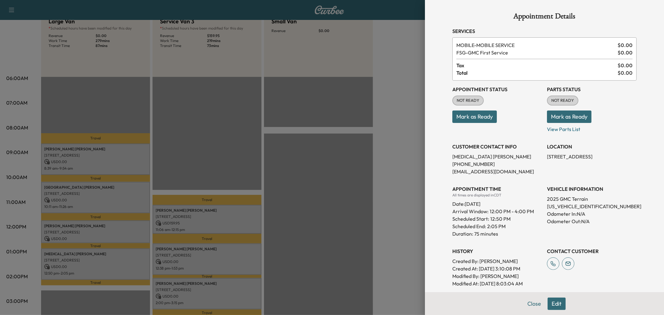
click at [122, 259] on div at bounding box center [332, 157] width 664 height 315
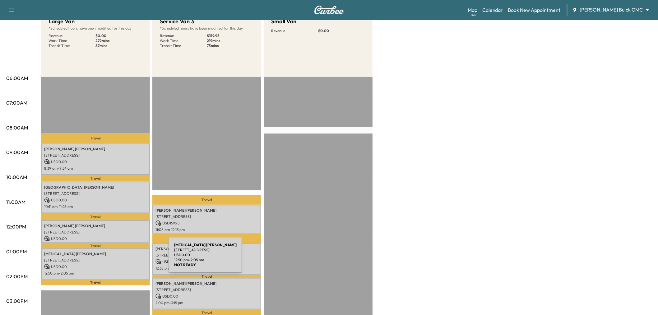
click at [122, 259] on p "5428 Big River Dr, The Colony, TX 75056, USA" at bounding box center [95, 260] width 103 height 5
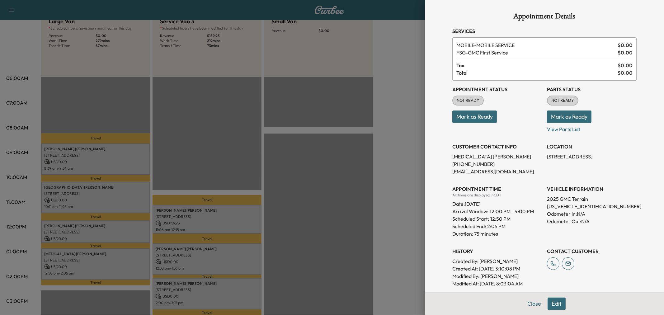
click at [122, 259] on div at bounding box center [332, 157] width 664 height 315
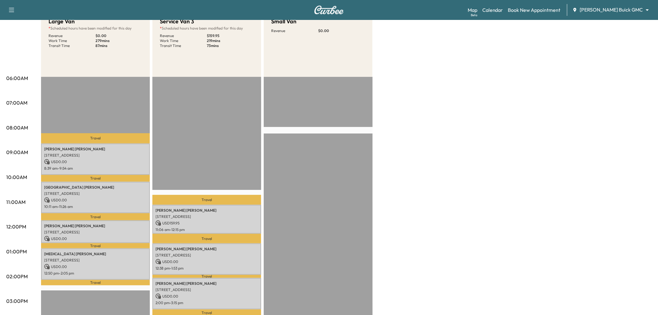
click at [356, 222] on div at bounding box center [318, 278] width 109 height 402
click at [430, 208] on div "Large Van * Scheduled hours have been modified for this day Revenue $ 0.00 Work…" at bounding box center [346, 245] width 611 height 467
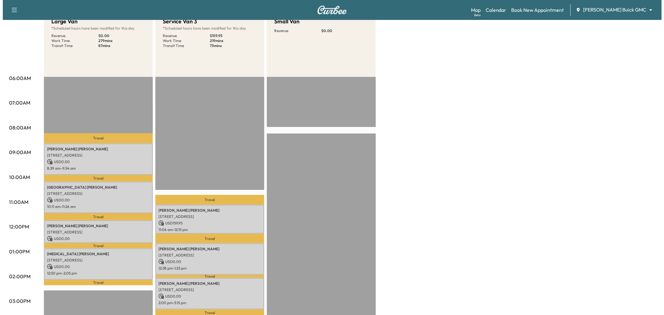
scroll to position [35, 0]
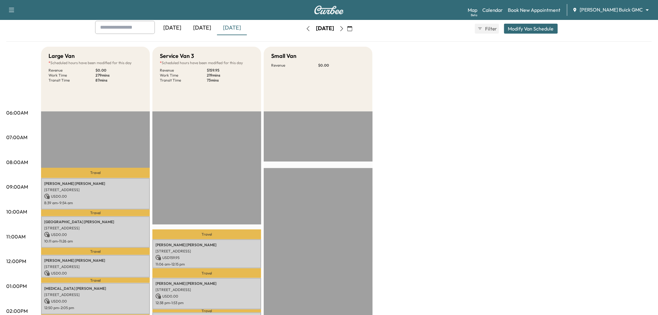
click at [526, 28] on button "Modify Van Schedule" at bounding box center [531, 29] width 54 height 10
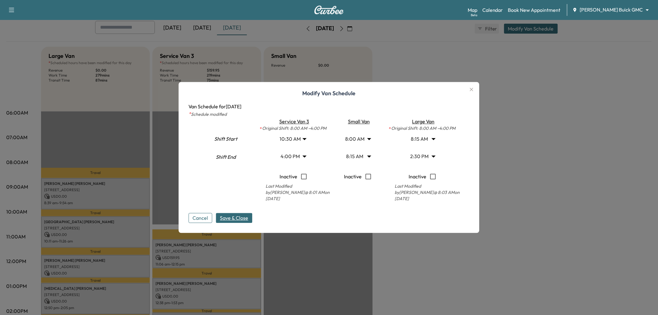
click at [359, 139] on body "Support Log Out Map Beta Calendar Book New Appointment Ewing Buick GMC ********…" at bounding box center [329, 122] width 658 height 315
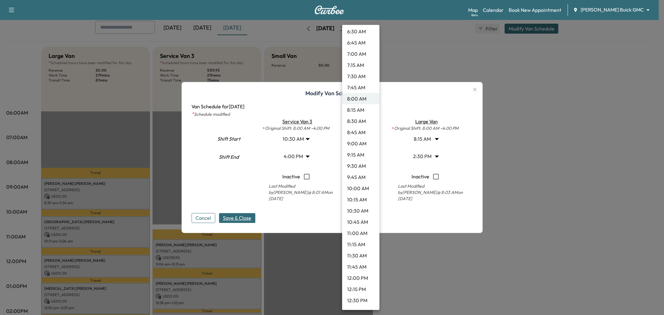
scroll to position [339, 0]
click at [362, 263] on li "12:30 PM" at bounding box center [360, 265] width 37 height 11
type input "****"
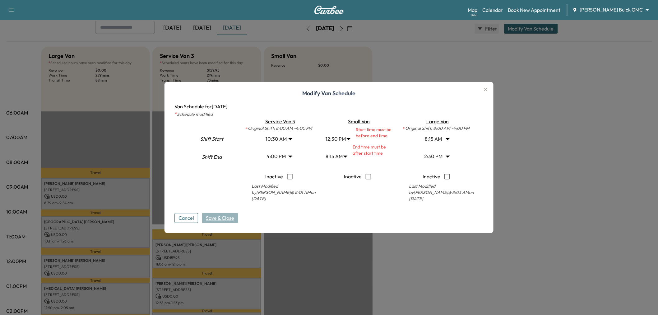
click at [341, 156] on body "Support Log Out Map Beta Calendar Book New Appointment Ewing Buick GMC ********…" at bounding box center [329, 122] width 658 height 315
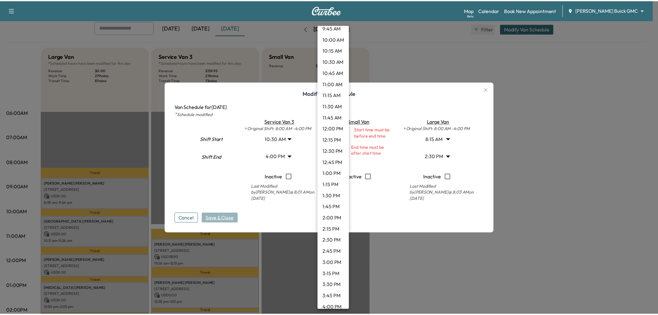
scroll to position [488, 0]
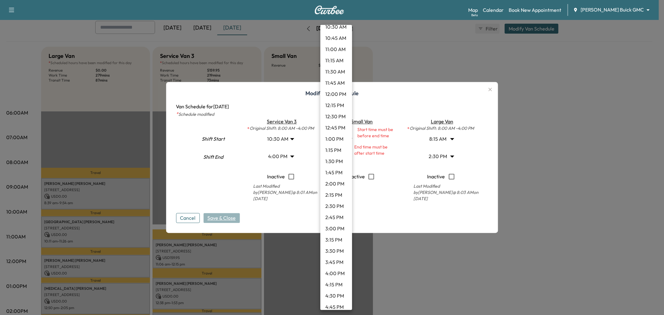
click at [334, 275] on li "4:00 PM" at bounding box center [336, 273] width 32 height 11
type input "**"
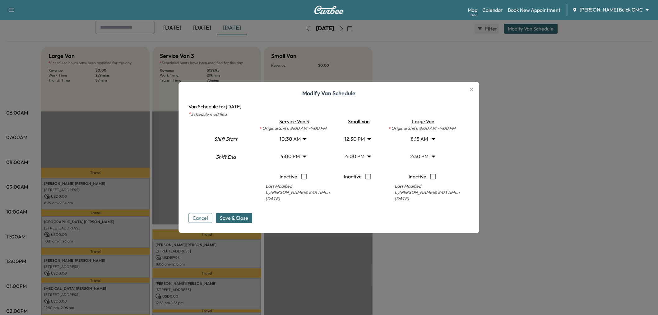
click at [241, 218] on span "Save & Close" at bounding box center [234, 217] width 28 height 7
click at [241, 217] on div "Cancel Save & Close" at bounding box center [329, 213] width 281 height 20
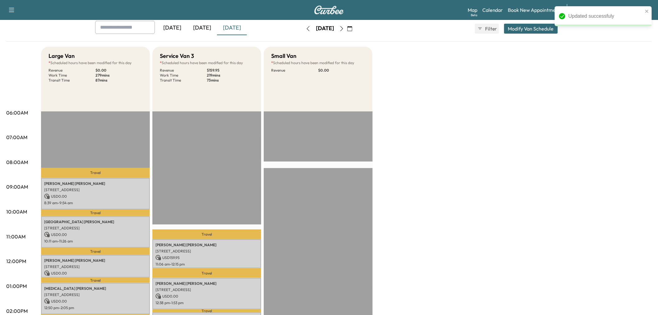
click at [428, 260] on div "Large Van * Scheduled hours have been modified for this day Revenue $ 0.00 Work…" at bounding box center [346, 280] width 611 height 467
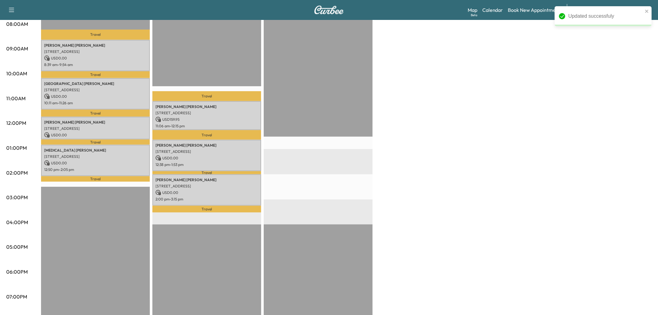
scroll to position [0, 0]
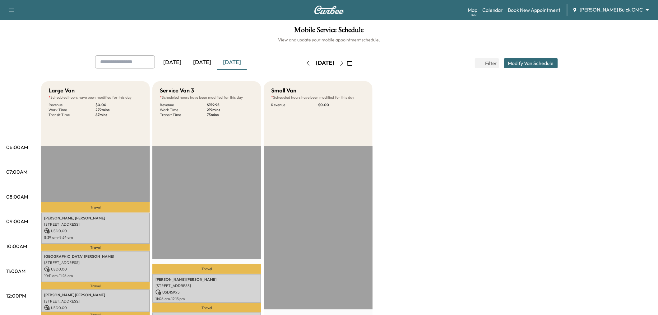
click at [347, 60] on button "button" at bounding box center [342, 63] width 11 height 10
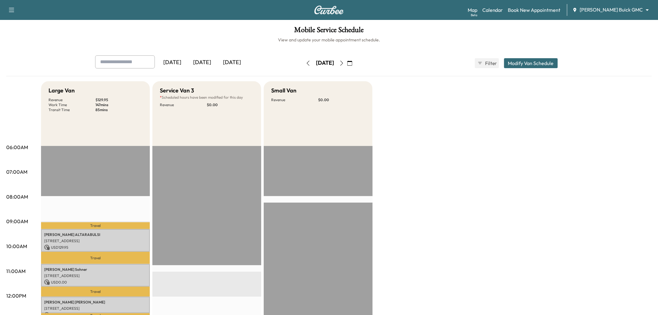
click at [306, 63] on icon "button" at bounding box center [308, 63] width 5 height 5
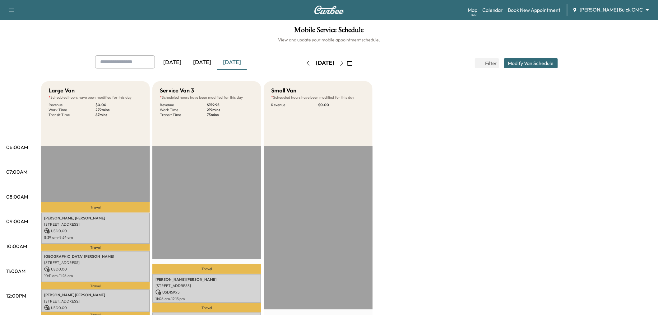
click at [344, 63] on icon "button" at bounding box center [341, 63] width 5 height 5
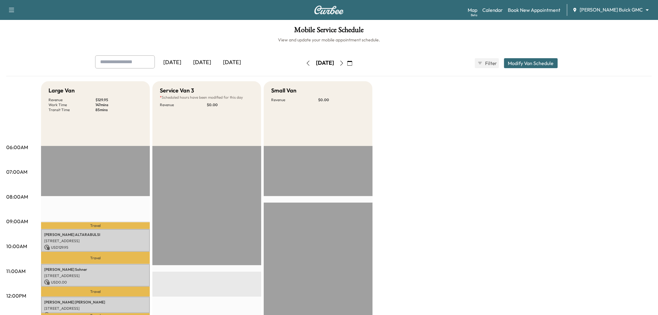
click at [483, 152] on div "Large Van Revenue $ 129.95 Work Time 147 mins Transit Time 85 mins Travel AYMAN…" at bounding box center [346, 314] width 611 height 467
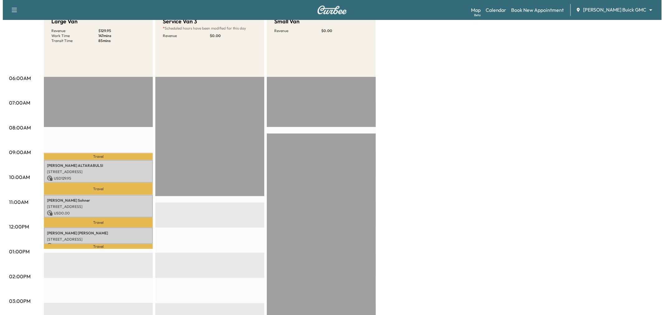
scroll to position [35, 0]
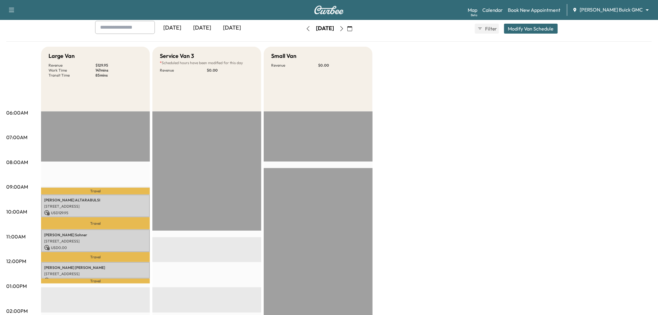
click at [554, 27] on button "Modify Van Schedule" at bounding box center [531, 29] width 54 height 10
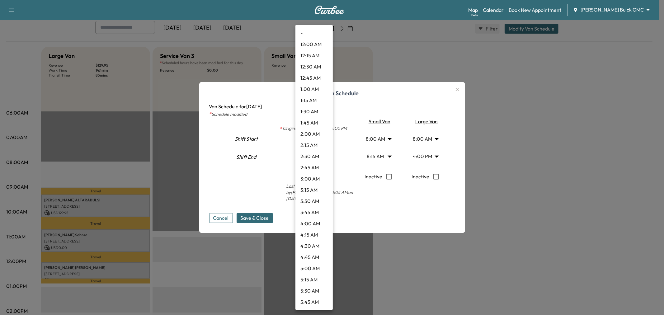
click at [307, 157] on body "Support Log Out Map Beta Calendar Book New Appointment Ewing Buick GMC ********…" at bounding box center [332, 122] width 664 height 315
click at [281, 157] on div at bounding box center [332, 157] width 664 height 315
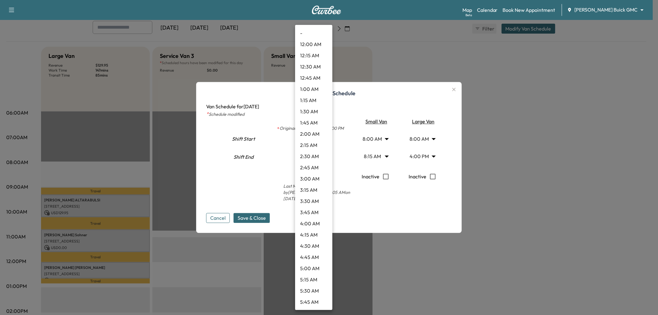
click at [313, 138] on body "Support Log Out Map Beta Calendar Book New Appointment Ewing Buick GMC ********…" at bounding box center [329, 122] width 658 height 315
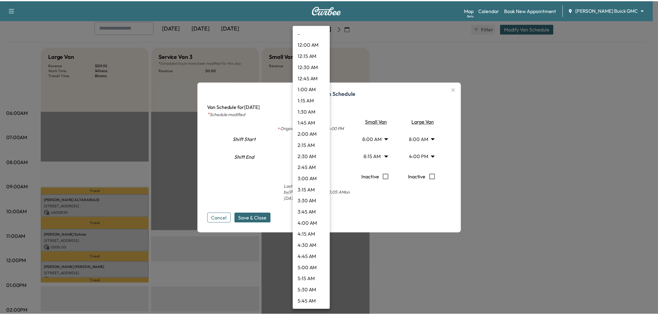
scroll to position [358, 0]
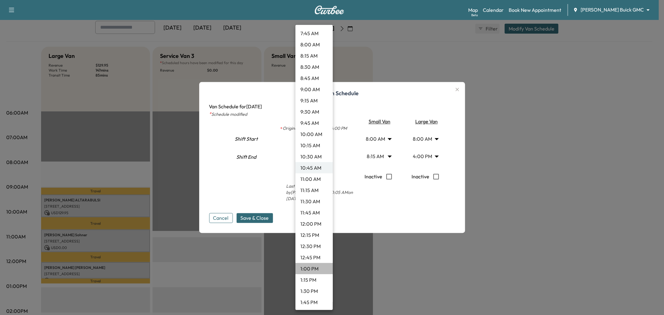
drag, startPoint x: 316, startPoint y: 269, endPoint x: 305, endPoint y: 266, distance: 11.2
click at [316, 269] on li "1:00 PM" at bounding box center [313, 268] width 37 height 11
type input "**"
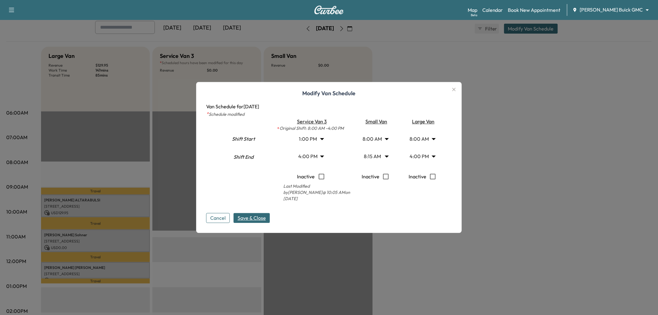
click at [258, 218] on span "Save & Close" at bounding box center [252, 217] width 28 height 7
click at [528, 213] on div at bounding box center [329, 157] width 658 height 315
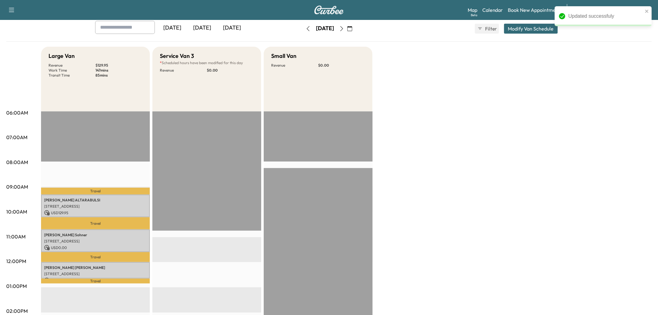
scroll to position [104, 0]
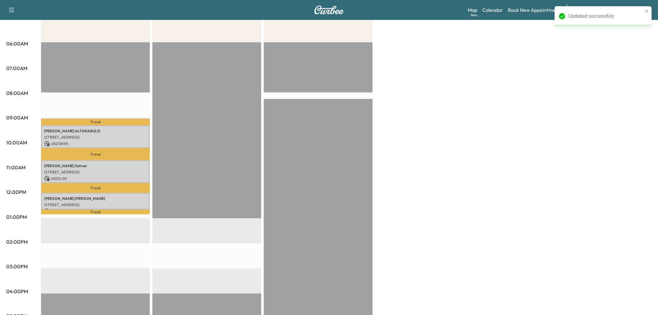
click at [430, 166] on div "Large Van Revenue $ 129.95 Work Time 147 mins Transit Time 85 mins Travel AYMAN…" at bounding box center [346, 211] width 611 height 467
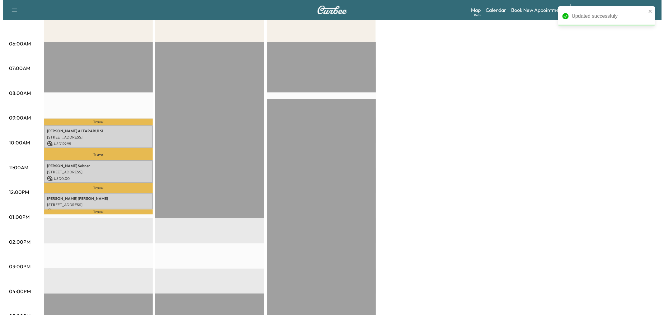
scroll to position [69, 0]
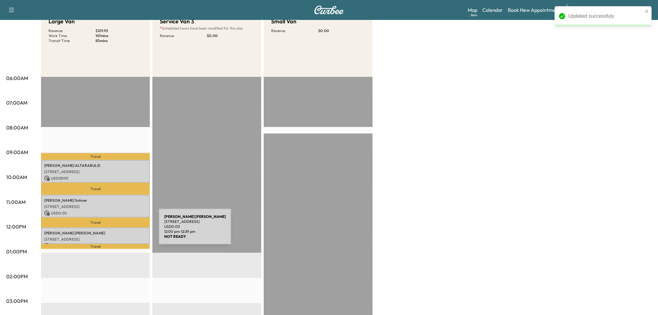
click at [111, 234] on div "Kevin Telfer 1011 AVALON DR, LEWISVILLE, TX 75056, USA USD 0.00 12:00 pm - 12:3…" at bounding box center [95, 235] width 109 height 16
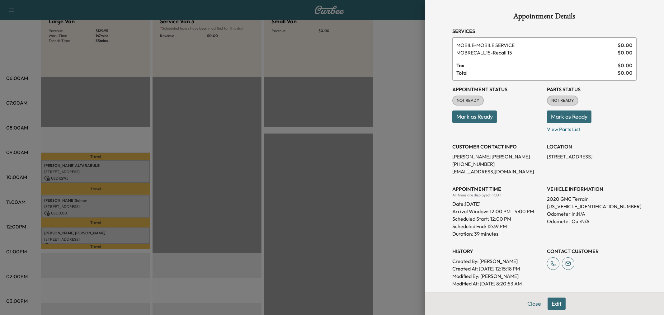
click at [108, 234] on div at bounding box center [332, 157] width 664 height 315
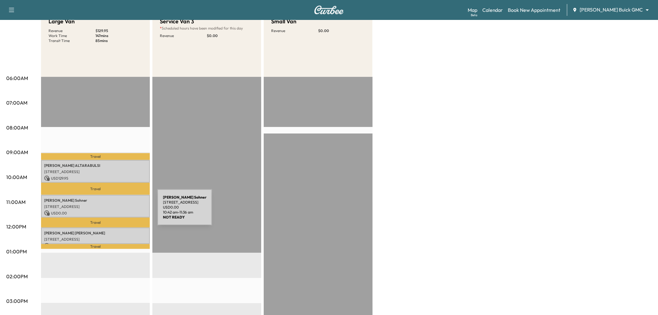
click at [111, 198] on p "Kathleen Sohner" at bounding box center [95, 200] width 103 height 5
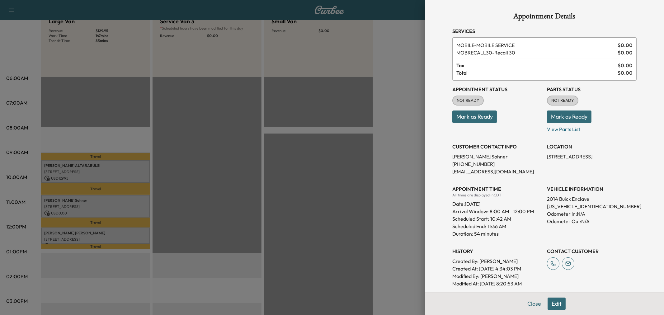
click at [111, 197] on div at bounding box center [332, 157] width 664 height 315
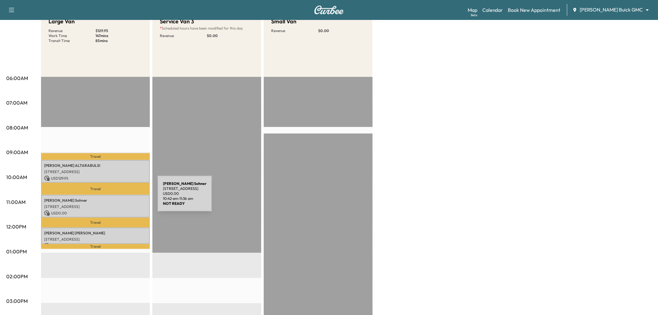
click at [111, 198] on p "Kathleen Sohner" at bounding box center [95, 200] width 103 height 5
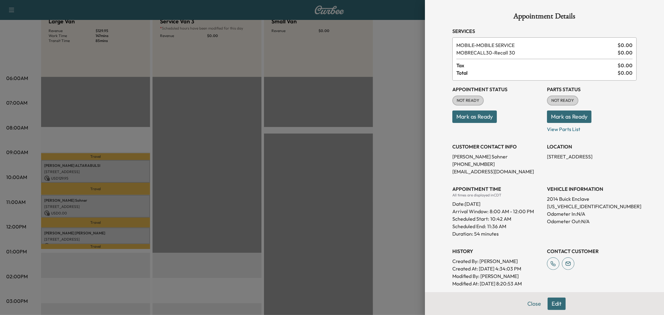
scroll to position [91, 0]
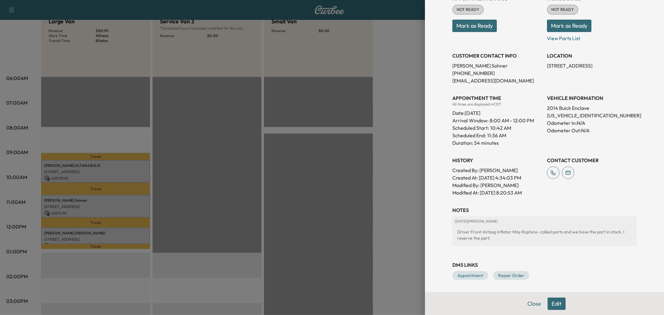
click at [134, 231] on div at bounding box center [332, 157] width 664 height 315
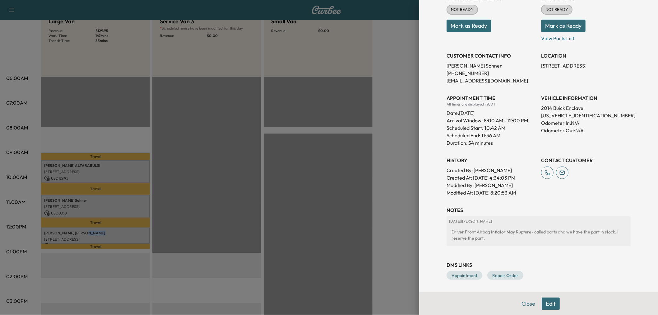
click at [134, 231] on p "Kevin Telfer" at bounding box center [95, 233] width 103 height 5
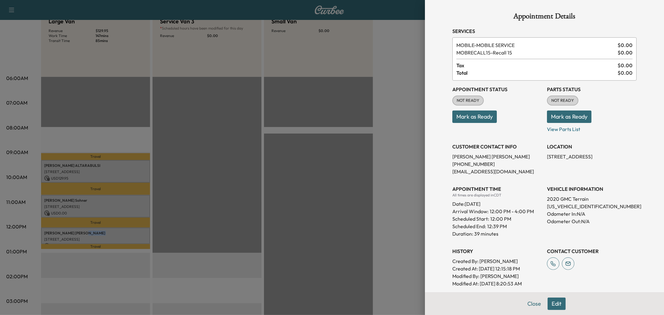
scroll to position [61, 0]
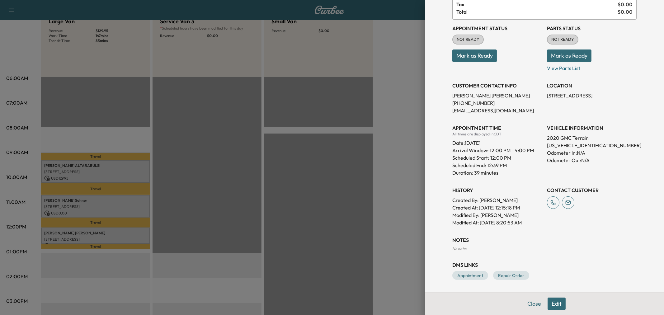
click at [129, 173] on div at bounding box center [332, 157] width 664 height 315
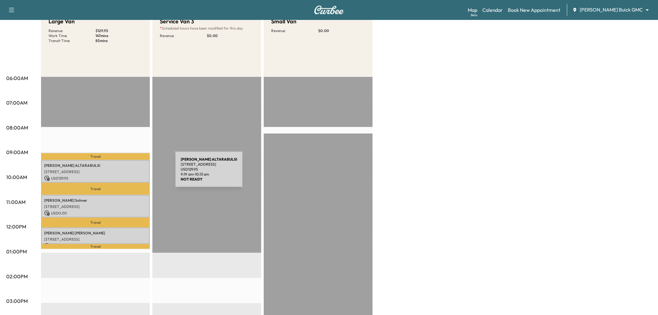
click at [129, 173] on div "AYMAN ALTARABULSI 3347 Midwick Dr, Frisco, TX 75034, USA USD 129.95 9:19 am - 1…" at bounding box center [95, 171] width 109 height 23
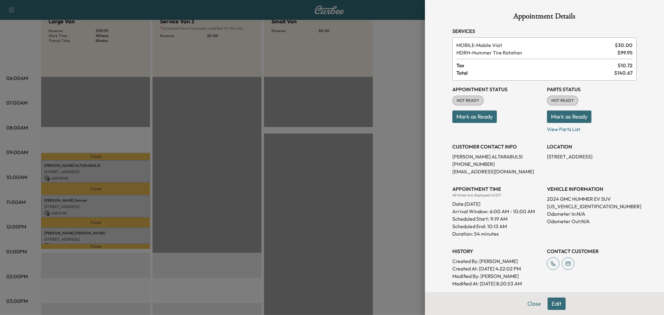
scroll to position [85, 0]
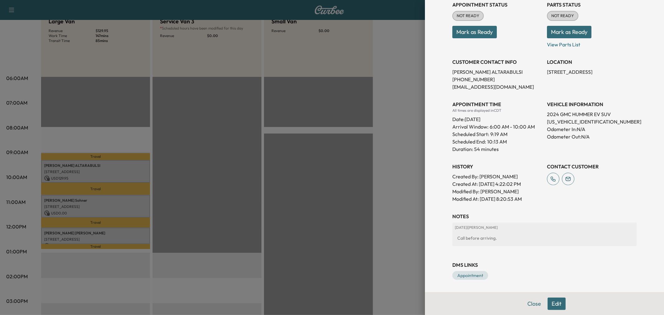
click at [120, 207] on div at bounding box center [332, 157] width 664 height 315
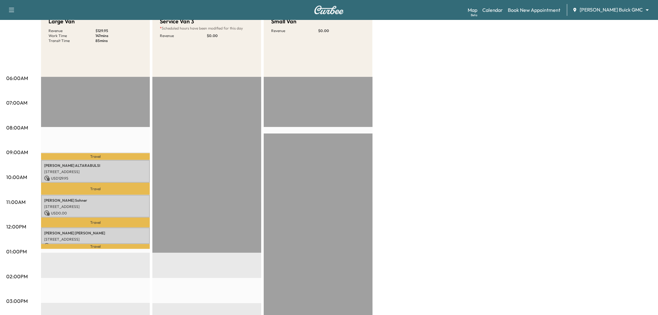
click at [109, 231] on p "Kevin Telfer" at bounding box center [95, 233] width 103 height 5
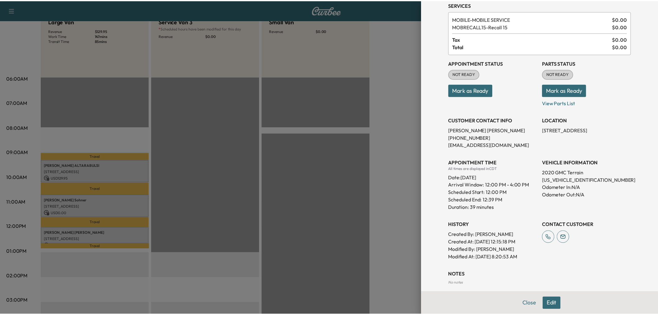
scroll to position [0, 0]
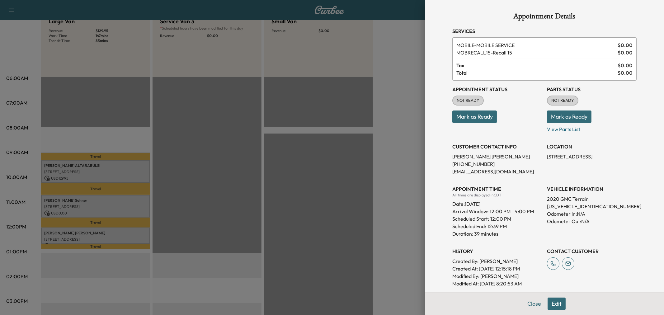
drag, startPoint x: 187, startPoint y: 249, endPoint x: 182, endPoint y: 258, distance: 10.9
click at [187, 249] on div at bounding box center [332, 157] width 664 height 315
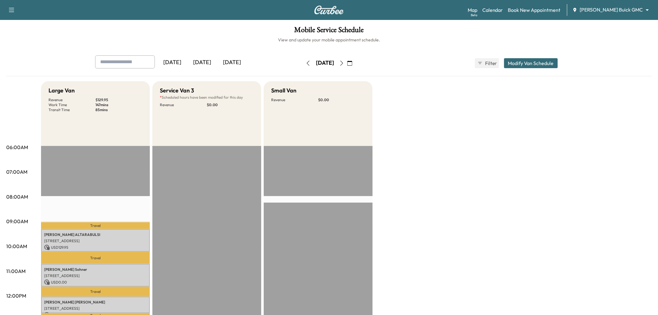
click at [306, 62] on icon "button" at bounding box center [308, 63] width 5 height 5
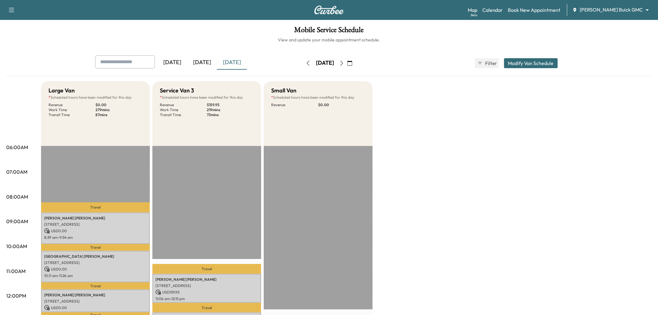
click at [344, 61] on icon "button" at bounding box center [341, 63] width 5 height 5
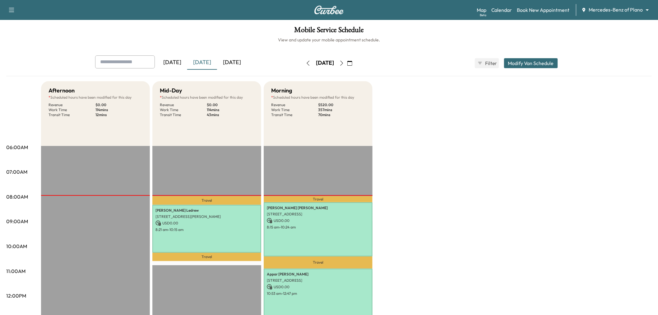
click at [234, 60] on div "[DATE]" at bounding box center [232, 62] width 30 height 14
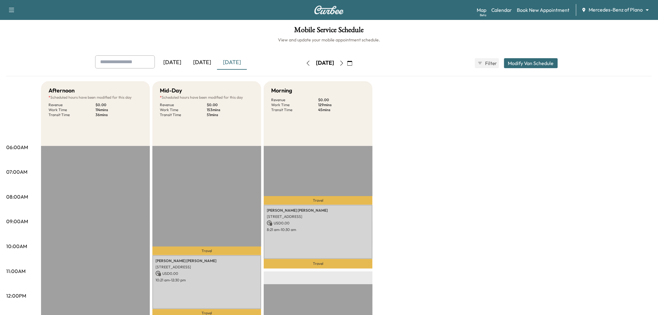
scroll to position [104, 0]
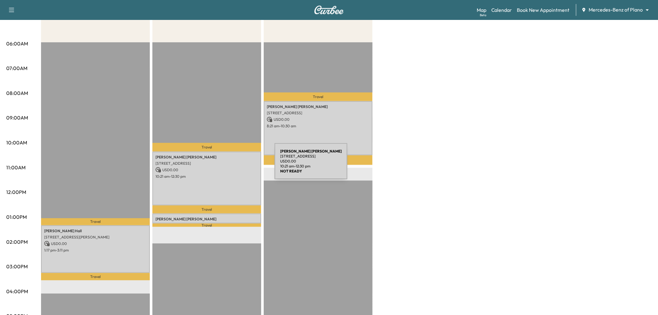
click at [228, 165] on div "Brett Danoff 2231 Rolling Vis Ln, Prosper, TX 75078, USA USD 0.00 10:21 am - 12…" at bounding box center [206, 179] width 109 height 54
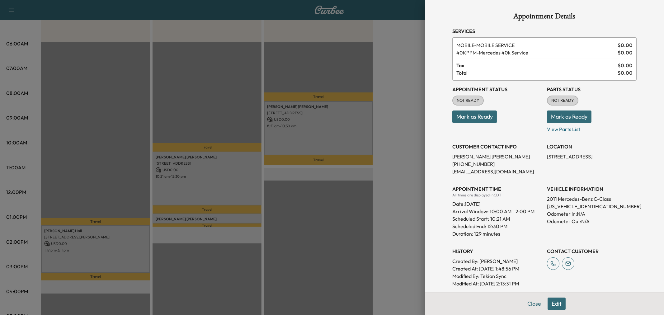
click at [233, 172] on div at bounding box center [332, 157] width 664 height 315
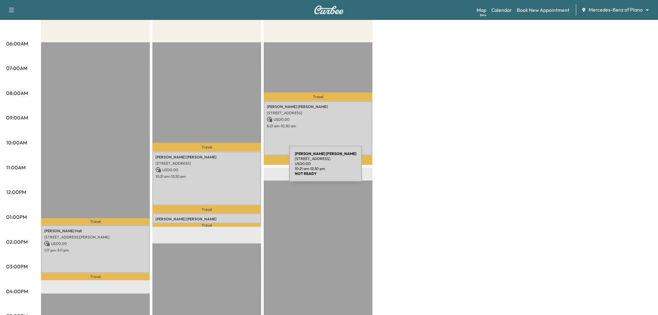
click at [306, 132] on div "Douglas Phillips 6810 WOODLAND DR, DALLAS, TX 75225, USA USD 0.00 8:21 am - 10:…" at bounding box center [318, 128] width 109 height 54
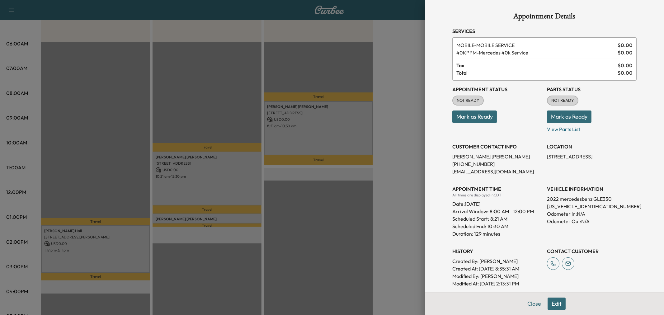
click at [313, 134] on div at bounding box center [332, 157] width 664 height 315
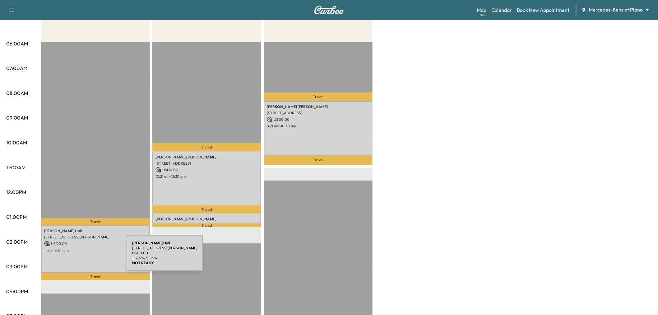
click at [80, 269] on div "Julie Hall 5512 Settlement Way, McKinney, TX 75070, US USD 0.00 1:17 pm - 3:11 …" at bounding box center [95, 249] width 109 height 48
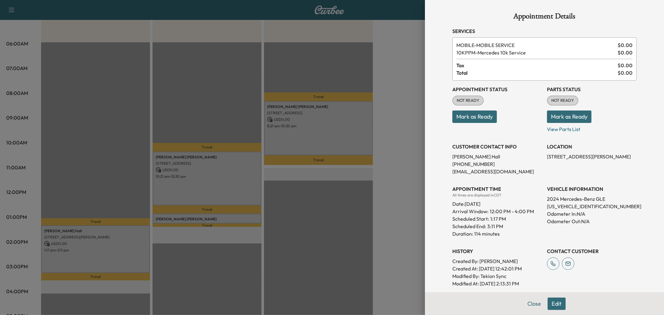
click at [112, 254] on div at bounding box center [332, 157] width 664 height 315
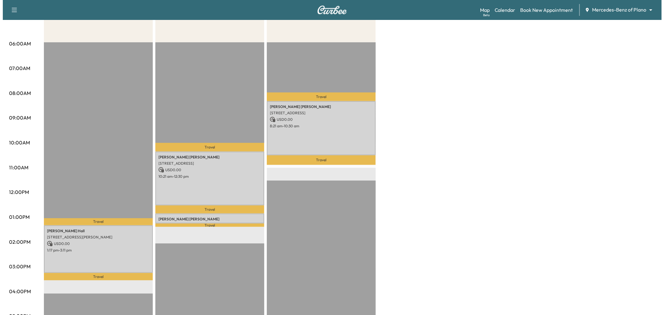
scroll to position [35, 0]
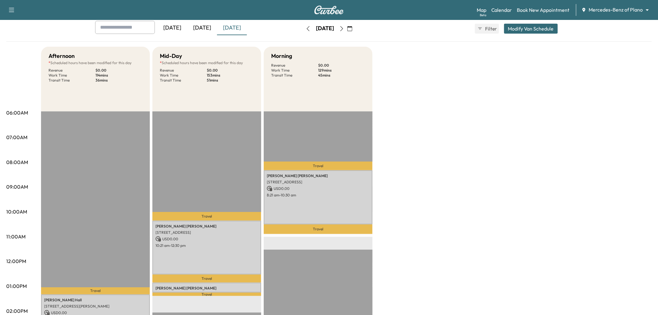
click at [537, 24] on button "Modify Van Schedule" at bounding box center [531, 29] width 54 height 10
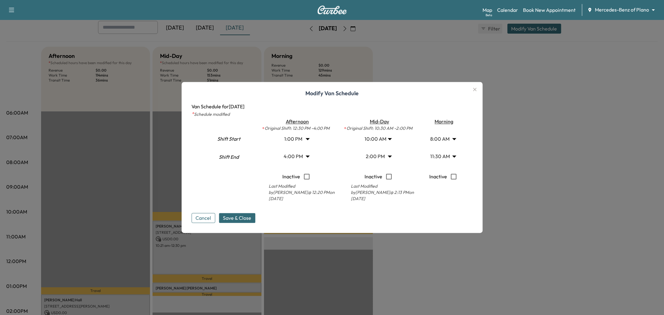
click at [377, 138] on body "Support Log Out Map Beta Calendar Book New Appointment Mercedes-Benz of Plano *…" at bounding box center [332, 122] width 664 height 315
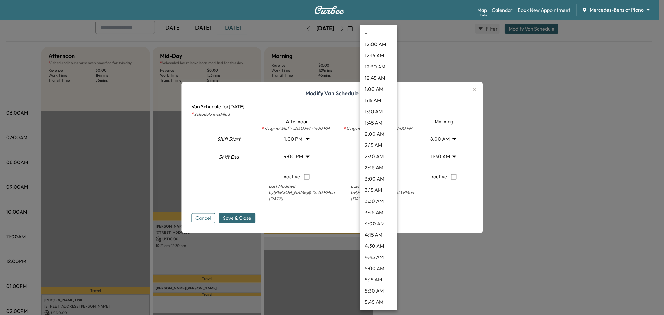
scroll to position [325, 0]
click at [373, 78] on li "8:00 AM" at bounding box center [378, 77] width 37 height 11
type input "*"
click at [375, 157] on body "Support Log Out Map Beta Calendar Book New Appointment Mercedes-Benz of Plano *…" at bounding box center [332, 122] width 664 height 315
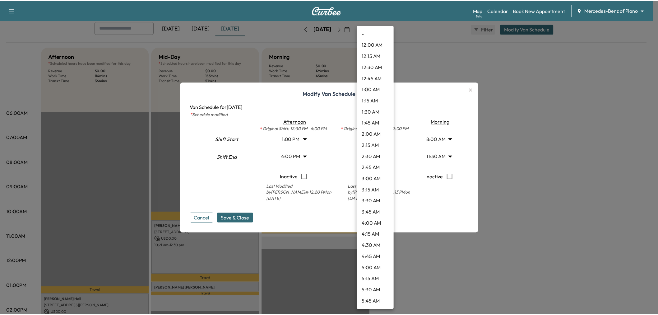
scroll to position [503, 0]
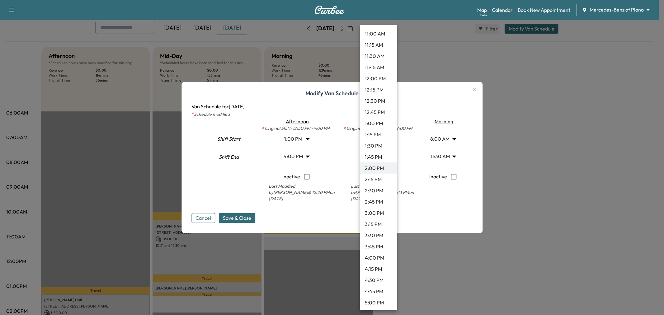
click at [374, 181] on li "2:15 PM" at bounding box center [378, 179] width 37 height 11
type input "*****"
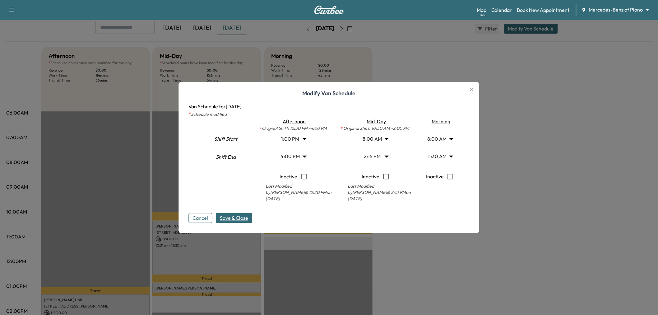
click at [243, 221] on span "Save & Close" at bounding box center [234, 217] width 28 height 7
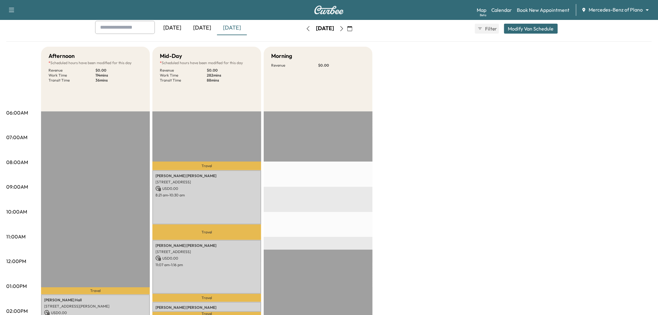
scroll to position [0, 0]
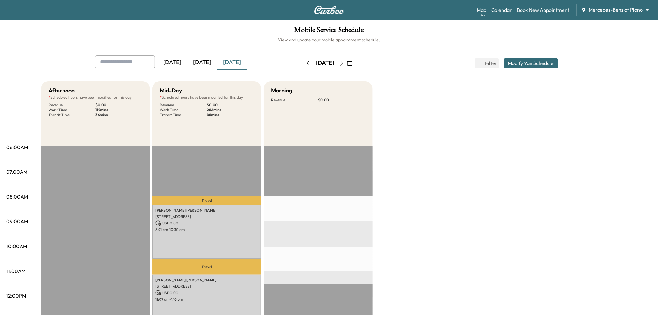
click at [528, 68] on div "Yesterday Today Tomorrow Tuesday, October 7 October 2025 S M T W T F S 28 29 30…" at bounding box center [329, 63] width 478 height 16
click at [529, 67] on button "Modify Van Schedule" at bounding box center [531, 63] width 54 height 10
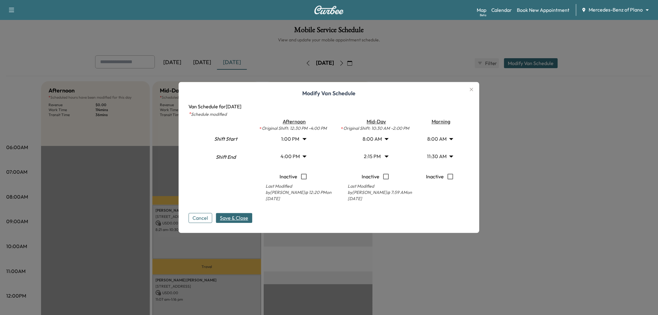
click at [475, 86] on icon "button" at bounding box center [471, 89] width 7 height 7
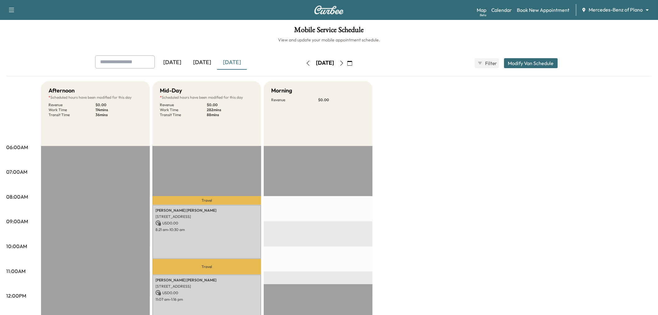
click at [443, 151] on div "Afternoon * Scheduled hours have been modified for this day Revenue $ 0.00 Work…" at bounding box center [346, 314] width 611 height 467
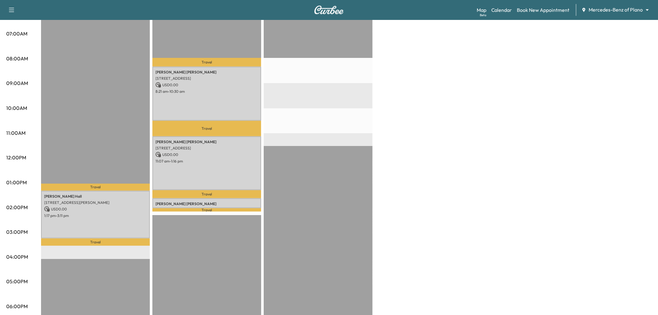
scroll to position [104, 0]
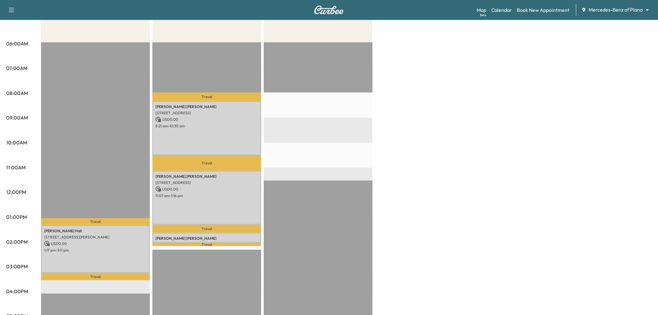
click at [458, 156] on div "Afternoon * Scheduled hours have been modified for this day Revenue $ 0.00 Work…" at bounding box center [346, 211] width 611 height 467
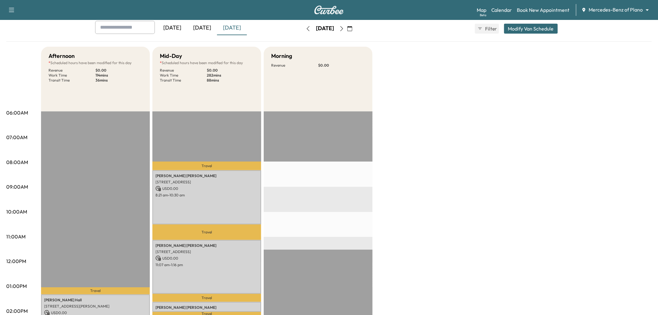
click at [522, 29] on button "Modify Van Schedule" at bounding box center [531, 29] width 54 height 10
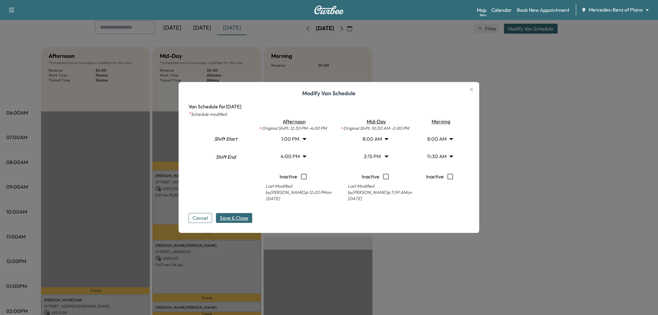
drag, startPoint x: 473, startPoint y: 89, endPoint x: 447, endPoint y: 85, distance: 26.1
click at [473, 89] on icon "button" at bounding box center [471, 89] width 7 height 7
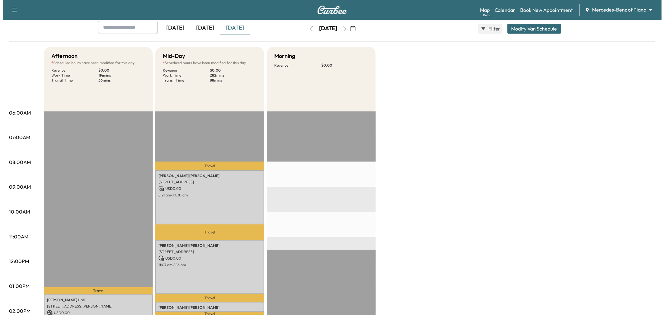
scroll to position [0, 0]
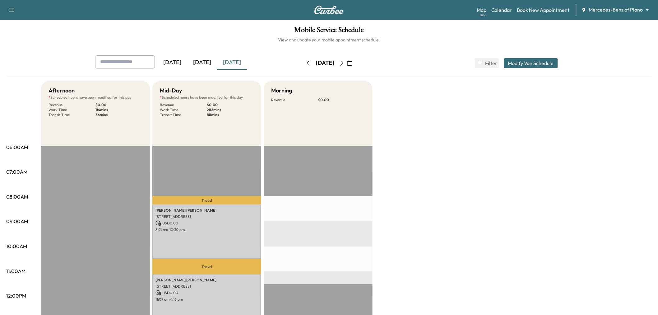
click at [344, 63] on icon "button" at bounding box center [341, 63] width 5 height 5
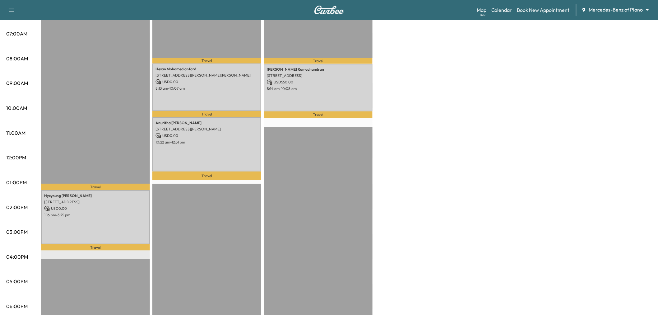
scroll to position [104, 0]
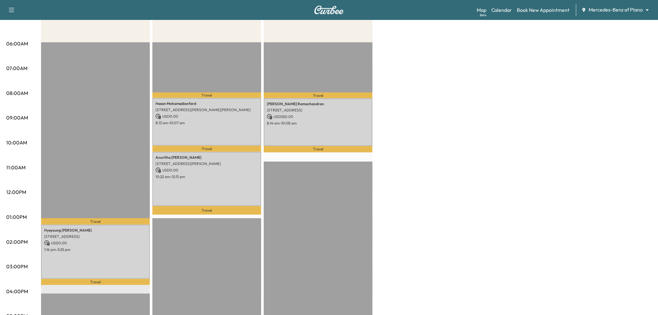
click at [303, 138] on div "Arvind Ramachandran 2188 Prospect Dr, Frisco, TX 75036, USA USD 550.00 8:14 am …" at bounding box center [318, 122] width 109 height 48
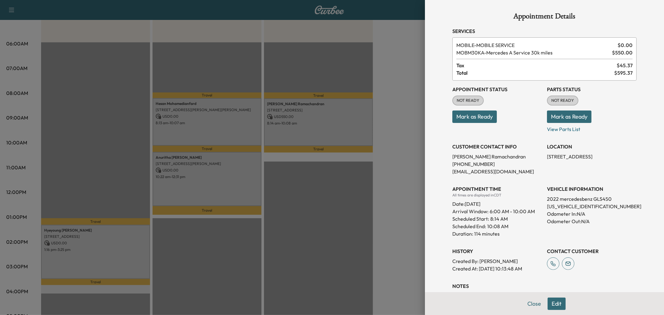
click at [312, 138] on div at bounding box center [332, 157] width 664 height 315
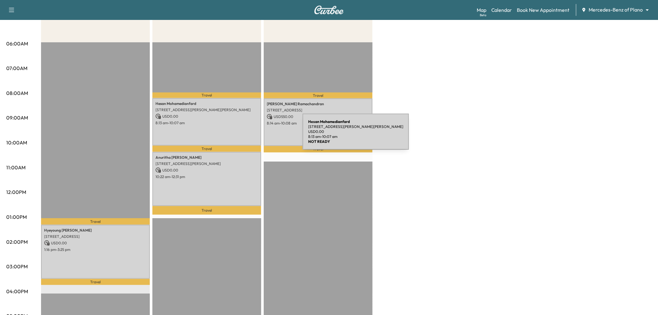
click at [230, 132] on div "Hesan Mohamedianfard 4835 Lyndon B Johnson Fwy, Dallas, TX 75244, USA USD 0.00 …" at bounding box center [206, 122] width 109 height 48
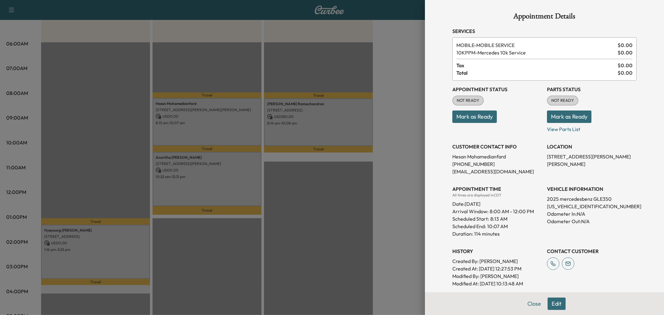
click at [229, 132] on div at bounding box center [332, 157] width 664 height 315
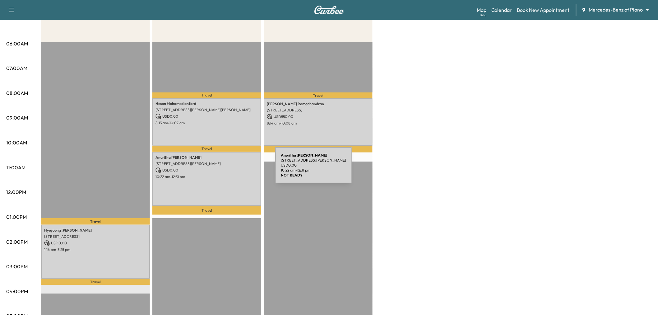
click at [229, 169] on p "USD 0.00" at bounding box center [207, 170] width 103 height 6
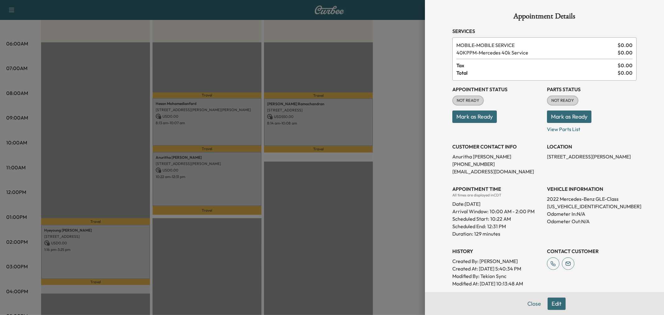
click at [229, 169] on div at bounding box center [332, 157] width 664 height 315
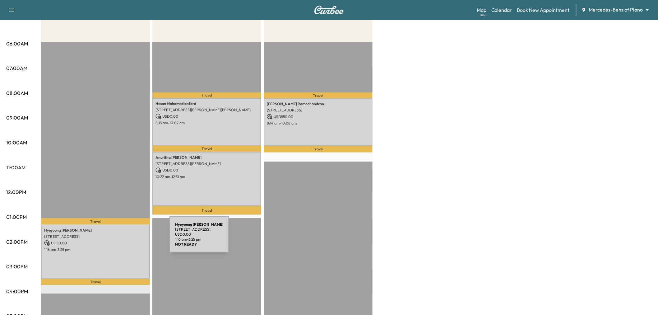
click at [122, 240] on p "USD 0.00" at bounding box center [95, 243] width 103 height 6
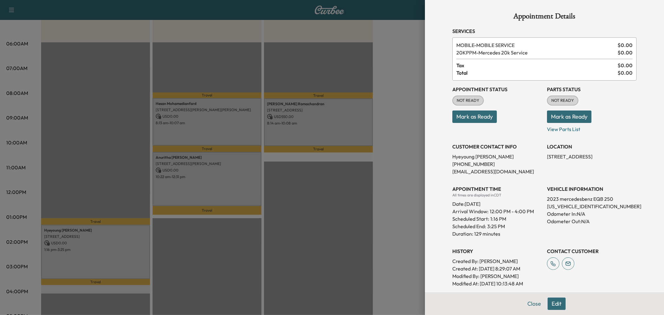
click at [122, 240] on div at bounding box center [332, 157] width 664 height 315
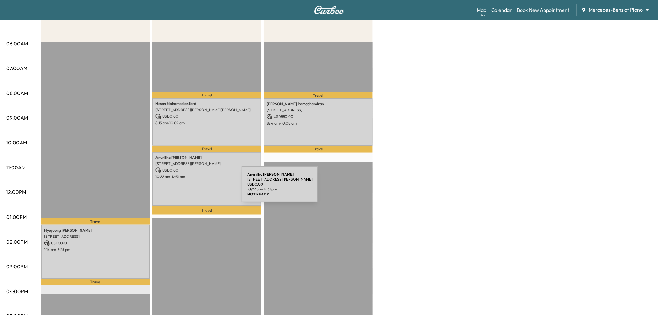
click at [195, 188] on div "Anuritha Chepyala 1750 Alma Rd, Richardson, TX 75081, USA USD 0.00 10:22 am - 1…" at bounding box center [206, 179] width 109 height 54
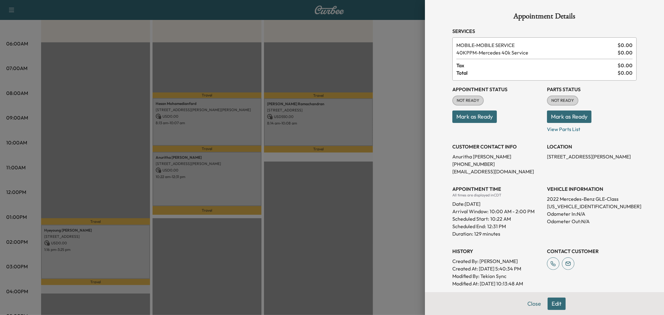
click at [226, 129] on div at bounding box center [332, 157] width 664 height 315
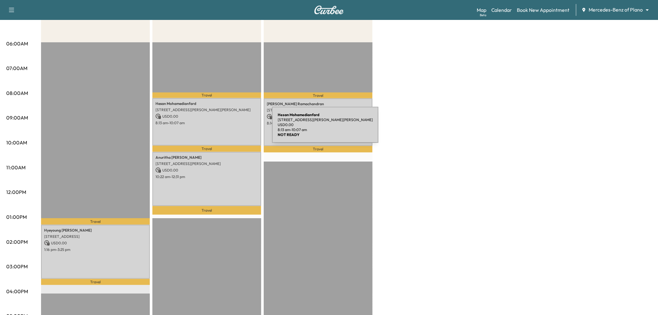
click at [226, 129] on div "Hesan Mohamedianfard 4835 Lyndon B Johnson Fwy, Dallas, TX 75244, USA USD 0.00 …" at bounding box center [206, 122] width 109 height 48
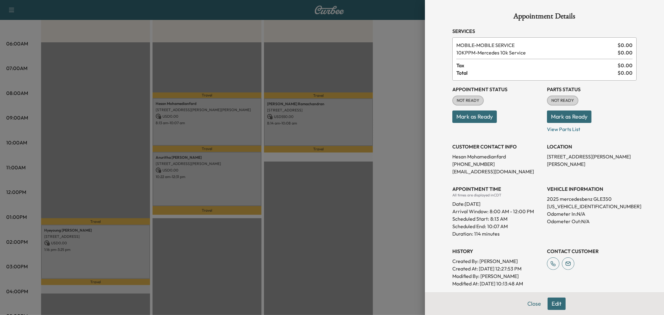
click at [226, 129] on div at bounding box center [332, 157] width 664 height 315
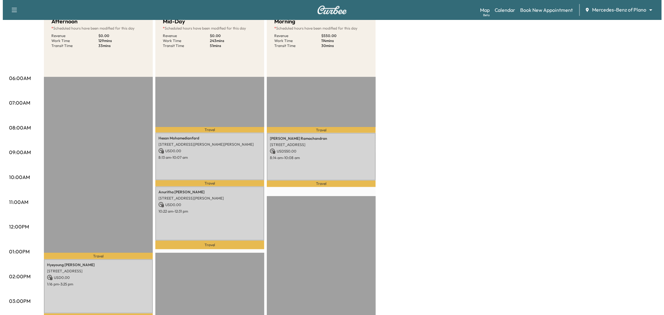
scroll to position [0, 0]
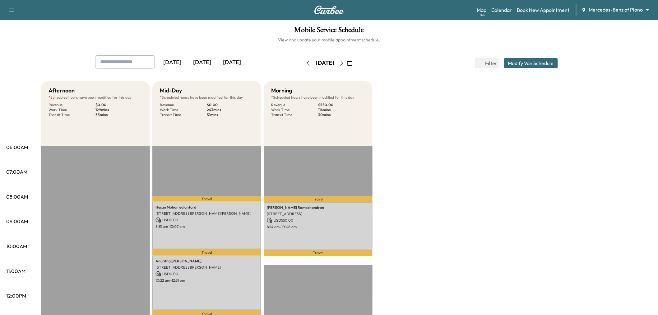
click at [535, 65] on button "Modify Van Schedule" at bounding box center [531, 63] width 54 height 10
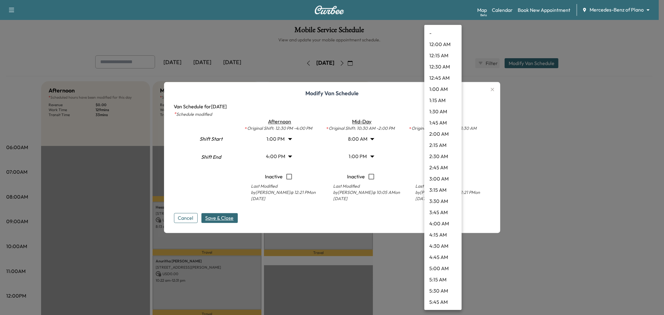
click at [439, 154] on body "Support Log Out Map Beta Calendar Book New Appointment Mercedes-Benz of Plano *…" at bounding box center [332, 157] width 664 height 315
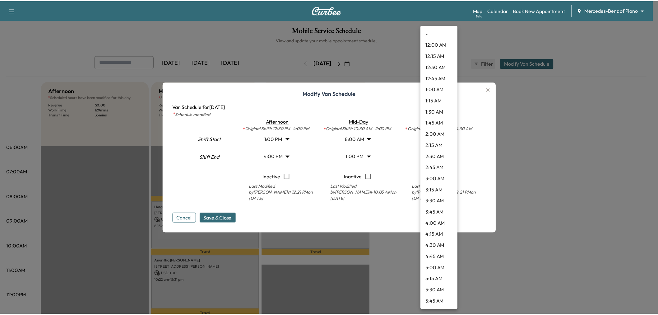
scroll to position [358, 0]
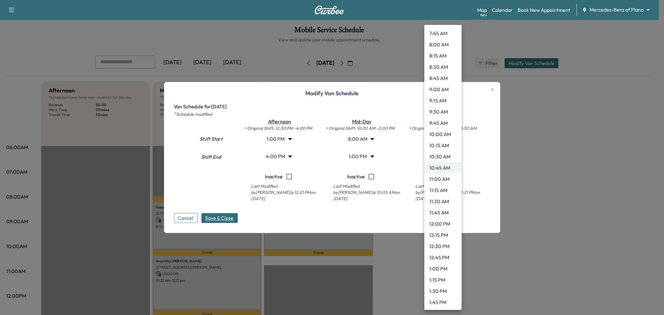
click at [440, 265] on li "1:00 PM" at bounding box center [442, 268] width 37 height 11
type input "**"
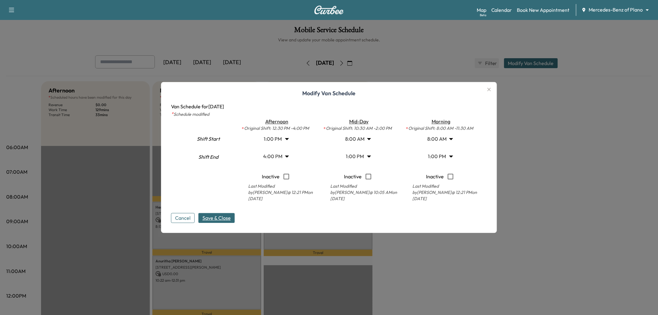
click at [226, 219] on span "Save & Close" at bounding box center [217, 217] width 28 height 7
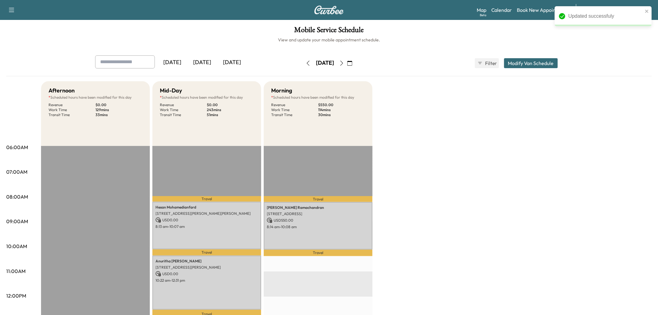
click at [452, 260] on div "Afternoon * Scheduled hours have been modified for this day Revenue $ 0.00 Work…" at bounding box center [346, 314] width 611 height 467
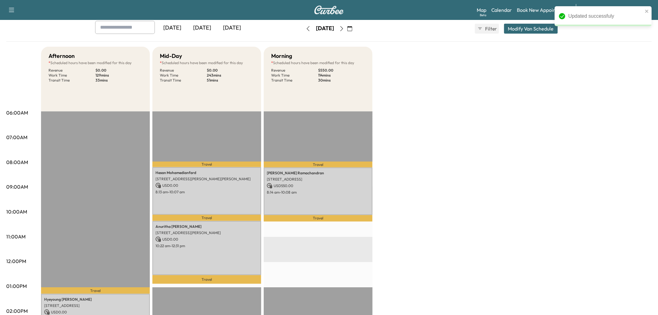
scroll to position [0, 0]
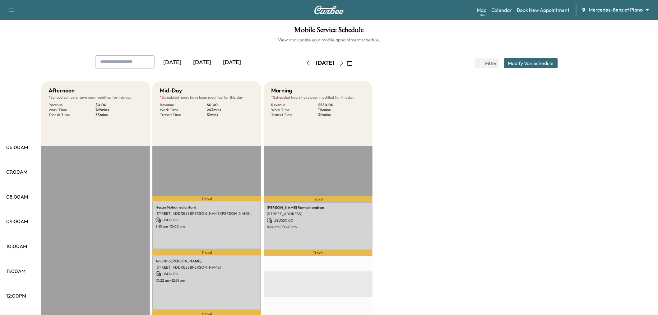
click at [433, 138] on div "Afternoon * Scheduled hours have been modified for this day Revenue $ 0.00 Work…" at bounding box center [346, 314] width 611 height 467
click at [475, 167] on div "Afternoon * Scheduled hours have been modified for this day Revenue $ 0.00 Work…" at bounding box center [346, 314] width 611 height 467
click at [344, 61] on icon "button" at bounding box center [341, 63] width 5 height 5
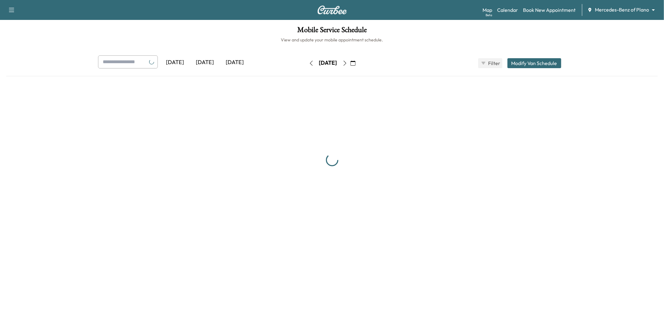
click at [347, 61] on icon "button" at bounding box center [344, 63] width 5 height 5
